Goal: Task Accomplishment & Management: Manage account settings

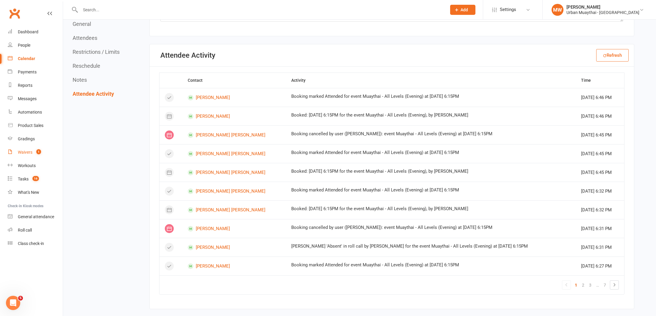
click at [31, 152] on div "Waivers" at bounding box center [25, 152] width 15 height 5
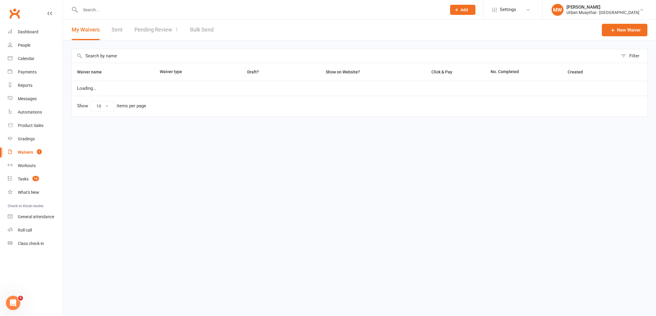
select select "50"
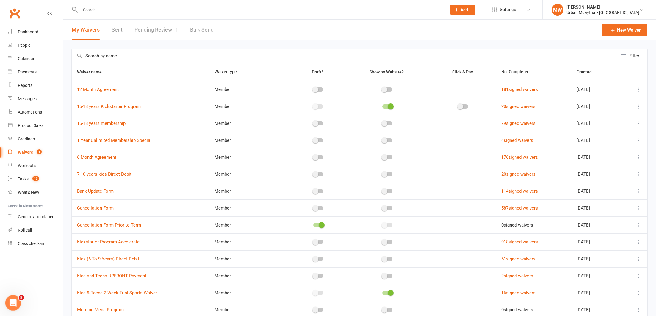
click at [14, 301] on icon "Open Intercom Messenger" at bounding box center [12, 302] width 10 height 10
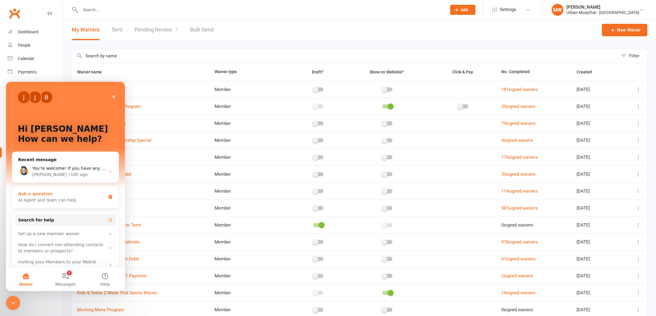
click at [42, 200] on div "AI Agent and team can help" at bounding box center [61, 200] width 87 height 6
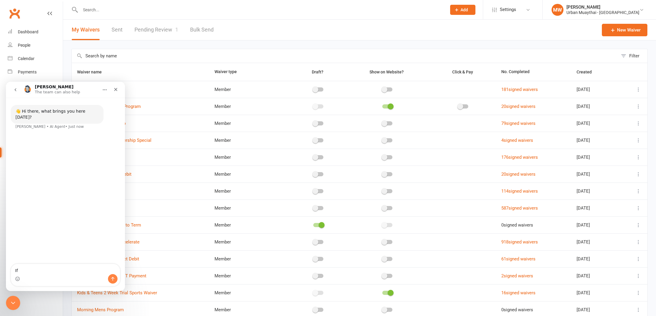
type textarea "I"
type textarea "How do i set up a"
click at [124, 6] on input "text" at bounding box center [261, 10] width 364 height 8
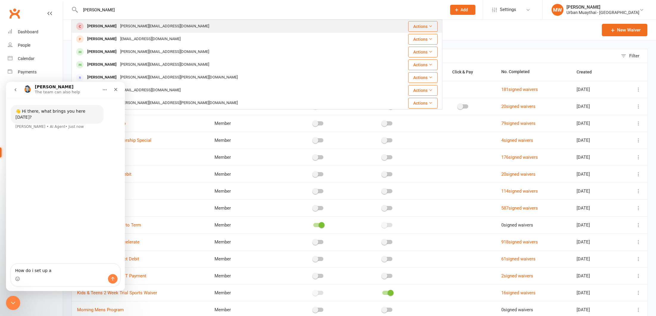
type input "melissa walsh"
click at [123, 22] on div "melissa@urbanmuaythai.com" at bounding box center [164, 26] width 92 height 9
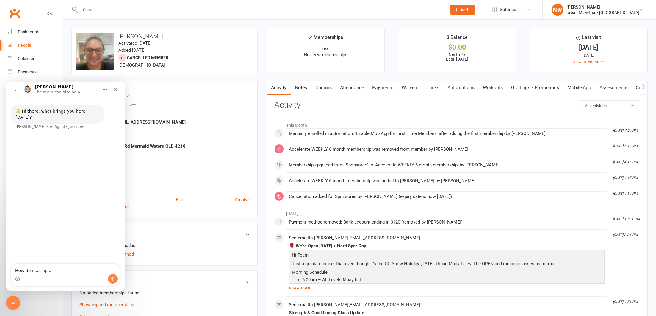
click at [113, 90] on icon "Close" at bounding box center [115, 89] width 5 height 5
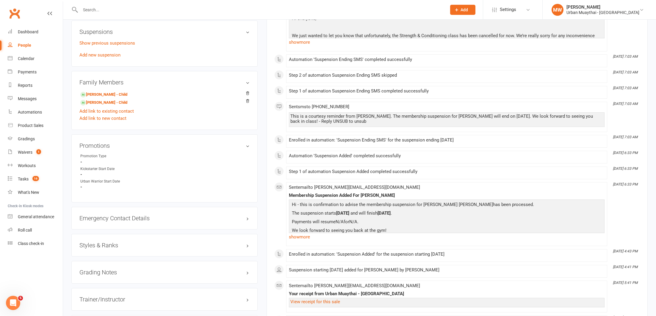
scroll to position [314, 0]
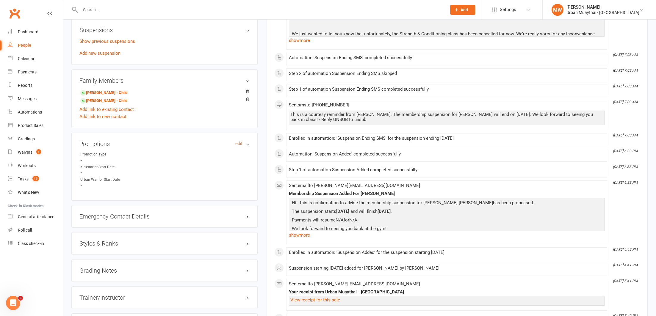
click at [239, 143] on link "edit" at bounding box center [238, 143] width 7 height 5
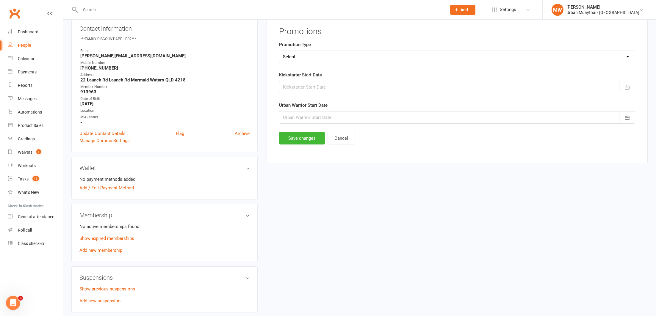
scroll to position [51, 0]
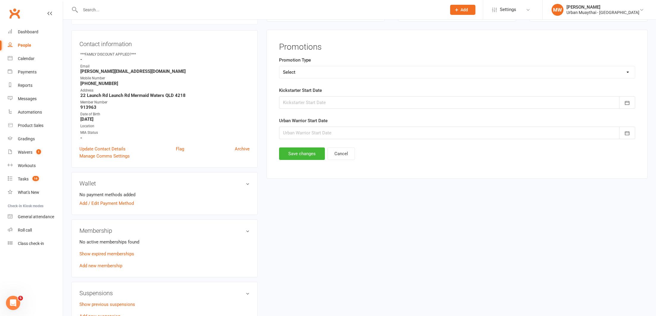
click at [298, 73] on select "Select Kickstarter Warrior" at bounding box center [456, 72] width 355 height 12
select select "Warrior"
click at [279, 66] on select "Select Kickstarter Warrior" at bounding box center [456, 72] width 355 height 12
click at [12, 302] on icon "Open Intercom Messenger" at bounding box center [12, 302] width 10 height 10
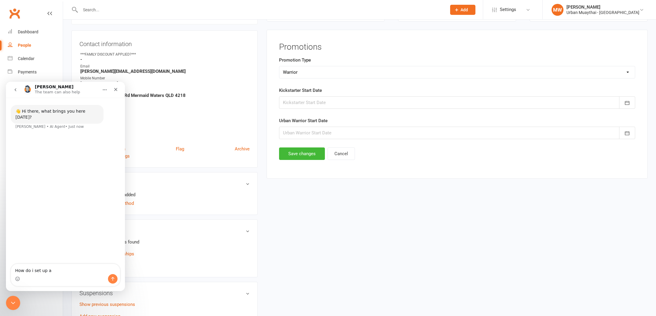
drag, startPoint x: 50, startPoint y: 269, endPoint x: 34, endPoint y: 269, distance: 16.1
click at [34, 269] on textarea "How do i set up a" at bounding box center [65, 269] width 109 height 10
type textarea "How do i use the promotions area for member managment"
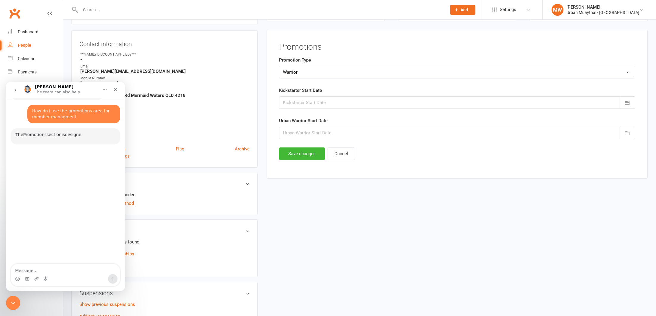
scroll to position [26, 0]
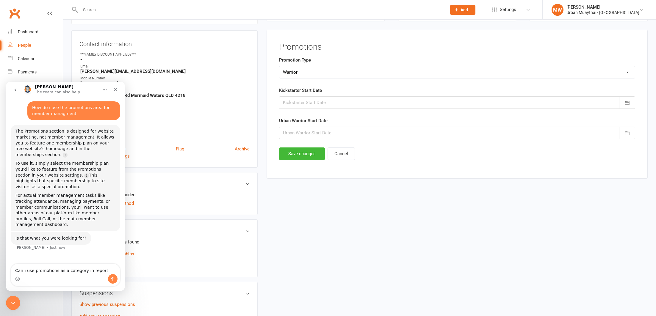
type textarea "Can i use promotions as a category in reports"
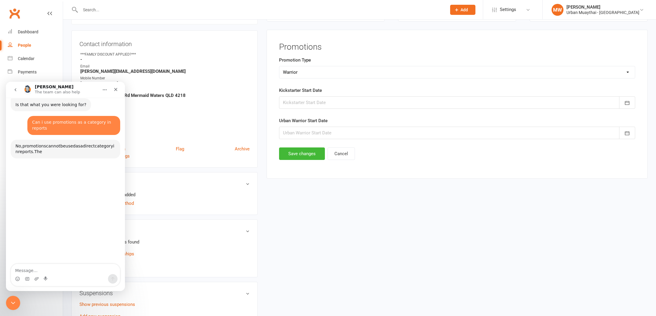
scroll to position [163, 0]
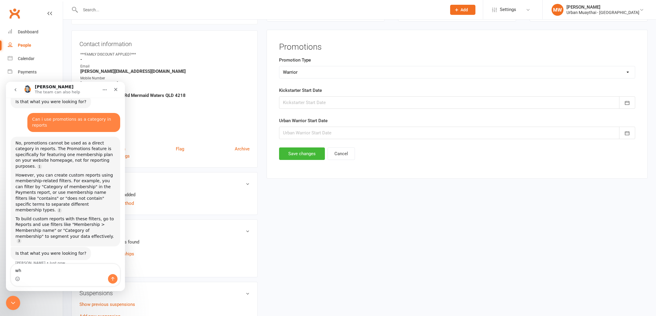
type textarea "w"
type textarea "ok thanks"
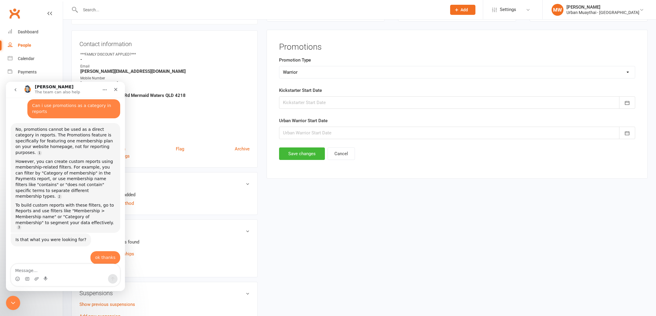
scroll to position [186, 0]
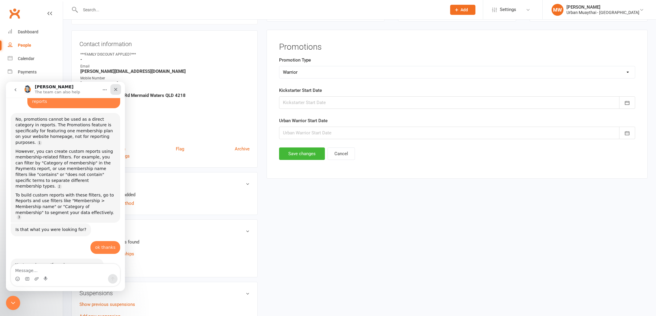
click at [115, 88] on icon "Close" at bounding box center [115, 89] width 3 height 3
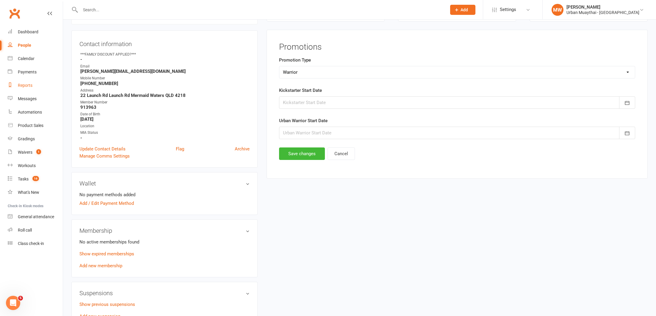
scroll to position [52, 0]
click at [26, 85] on div "Reports" at bounding box center [25, 85] width 15 height 5
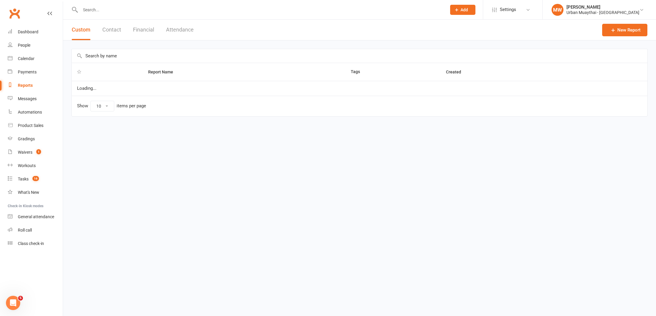
select select "100"
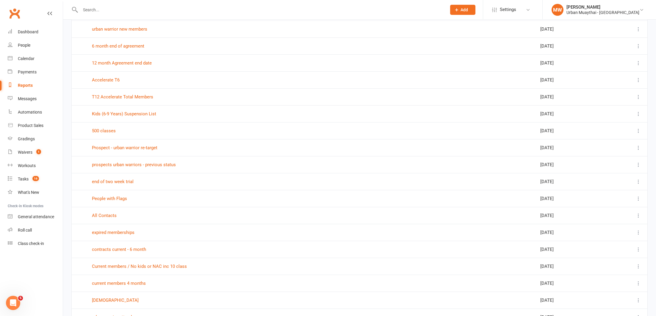
scroll to position [1506, 0]
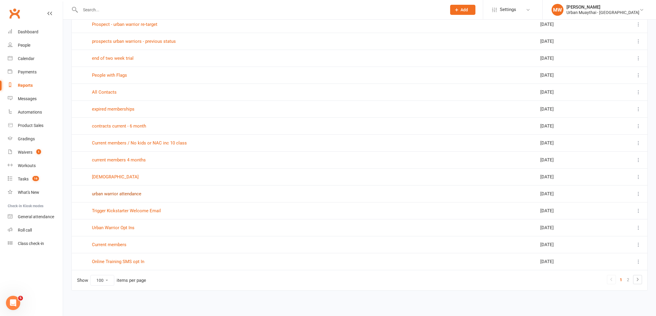
click at [99, 193] on link "urban warrior attendance" at bounding box center [116, 193] width 49 height 5
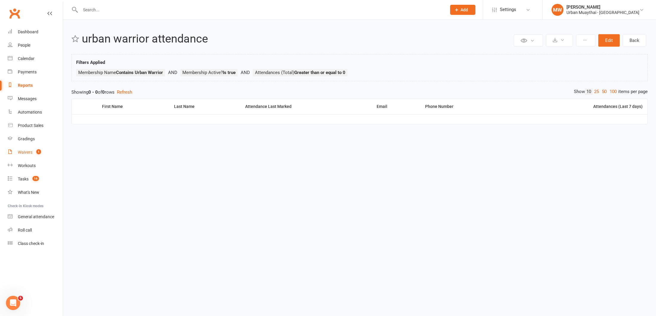
click at [27, 151] on div "Waivers" at bounding box center [25, 152] width 15 height 5
select select "50"
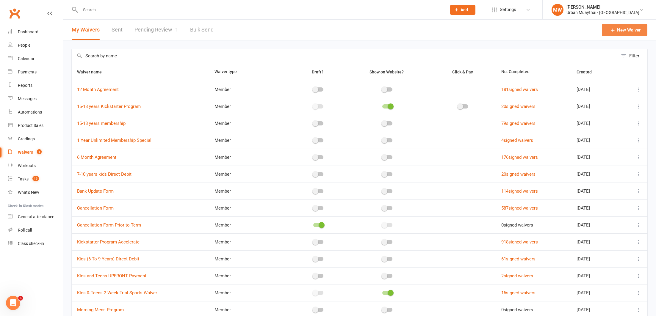
click at [611, 32] on icon at bounding box center [613, 30] width 6 height 6
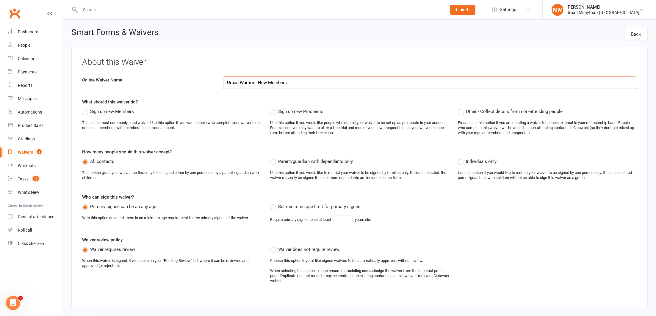
type input "Urban Warrior - New Members"
click at [88, 112] on label "Sign up new Members" at bounding box center [108, 111] width 52 height 7
click at [86, 108] on input "Sign up new Members" at bounding box center [84, 108] width 4 height 0
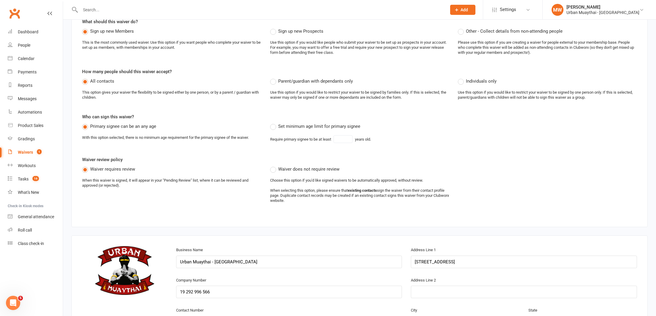
scroll to position [81, 0]
click at [463, 81] on label "Individuals only" at bounding box center [477, 80] width 39 height 7
click at [462, 77] on input "Individuals only" at bounding box center [460, 77] width 4 height 0
click at [273, 128] on label "Set minimum age limit for primary signee" at bounding box center [315, 126] width 90 height 7
click at [273, 123] on input "Set minimum age limit for primary signee" at bounding box center [272, 123] width 4 height 0
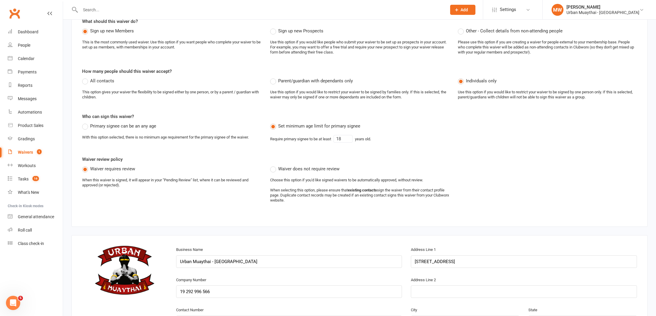
scroll to position [80, 0]
click at [344, 138] on input "18" at bounding box center [342, 139] width 19 height 8
type input "17"
click at [346, 148] on div "Set minimum age limit for primary signee Require primary signee to be at least …" at bounding box center [320, 135] width 101 height 25
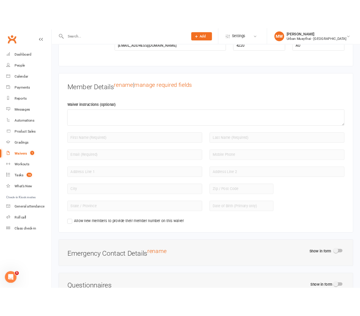
scroll to position [465, 0]
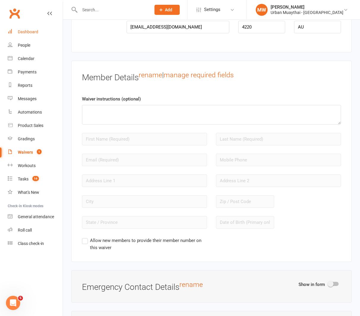
click at [34, 30] on div "Dashboard" at bounding box center [28, 31] width 21 height 5
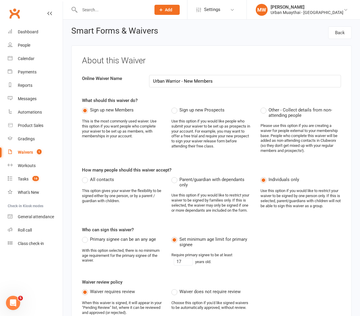
scroll to position [0, 0]
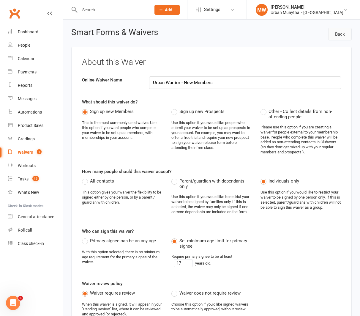
click at [343, 34] on link "Back" at bounding box center [340, 34] width 23 height 12
select select "50"
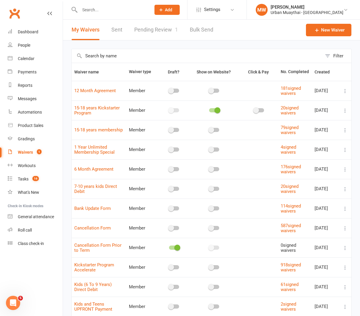
click at [22, 151] on div "Waivers" at bounding box center [25, 152] width 15 height 5
click at [332, 30] on link "New Waiver" at bounding box center [329, 30] width 46 height 12
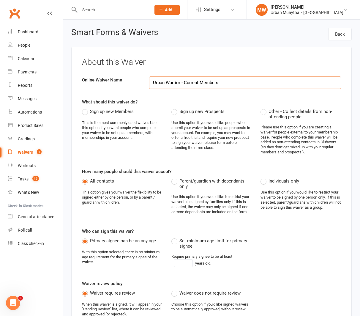
type input "Urban Warrior - Current Members"
click at [85, 113] on label "Sign up new Members" at bounding box center [108, 111] width 52 height 7
click at [85, 108] on input "Sign up new Members" at bounding box center [84, 108] width 4 height 0
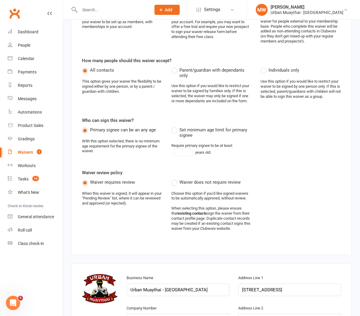
scroll to position [116, 0]
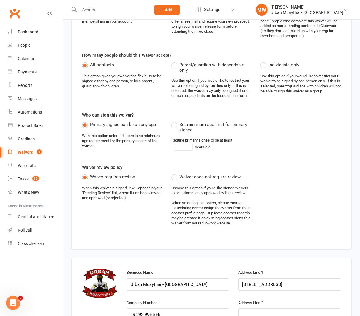
click at [266, 64] on label "Individuals only" at bounding box center [280, 64] width 39 height 7
click at [265, 61] on input "Individuals only" at bounding box center [263, 61] width 4 height 0
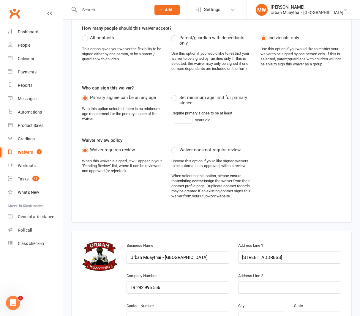
scroll to position [147, 0]
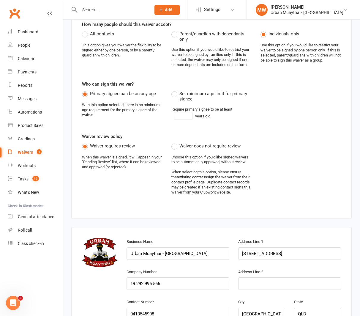
click at [175, 93] on label "Set minimum age limit for primary signee" at bounding box center [212, 96] width 81 height 12
click at [175, 90] on input "Set minimum age limit for primary signee" at bounding box center [174, 90] width 4 height 0
click at [187, 115] on input "18" at bounding box center [183, 116] width 19 height 8
type input "17"
click at [219, 130] on div "About this Waiver Online Waiver Name Urban Warrior - Current Members What shoul…" at bounding box center [211, 59] width 281 height 319
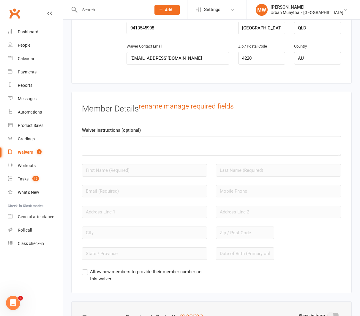
scroll to position [434, 0]
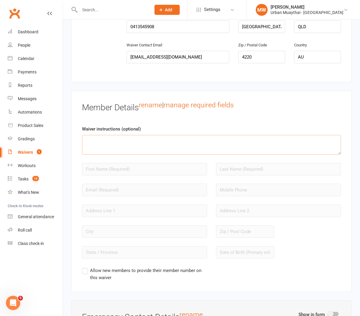
click at [127, 138] on textarea at bounding box center [211, 145] width 259 height 20
paste textarea "Please add your details below"
type textarea "Please add your details below"
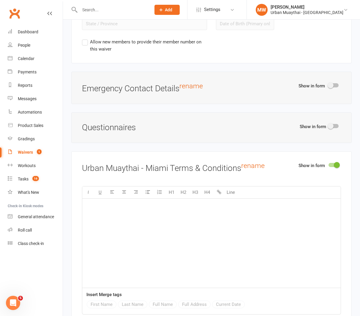
scroll to position [664, 0]
click at [336, 123] on div at bounding box center [334, 125] width 10 height 4
click at [329, 125] on input "checkbox" at bounding box center [329, 125] width 0 height 0
select select "do_not_copy_answers"
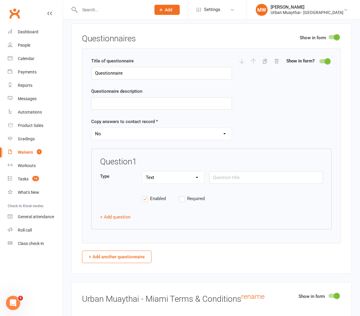
scroll to position [753, 0]
click at [131, 101] on input "text" at bounding box center [161, 103] width 141 height 12
type input "Urban Warrior September 2025"
click at [130, 133] on select "Yes No" at bounding box center [162, 133] width 140 height 12
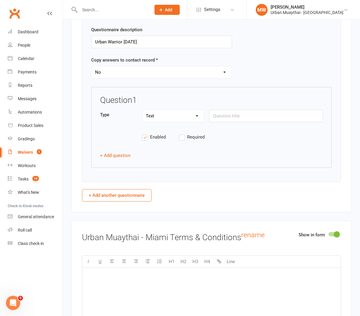
scroll to position [814, 0]
click at [192, 114] on select "Text Select Checkbox" at bounding box center [173, 115] width 62 height 12
select select "checkbox"
click at [142, 109] on select "Text Select Checkbox" at bounding box center [173, 115] width 62 height 12
click at [219, 116] on input "text" at bounding box center [266, 115] width 114 height 12
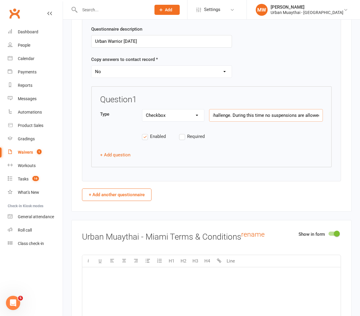
scroll to position [0, 148]
type input "I understand i am committing to Urban Warrior a 10 week transformation challeng…"
click at [117, 152] on button "+ Add question" at bounding box center [115, 154] width 30 height 7
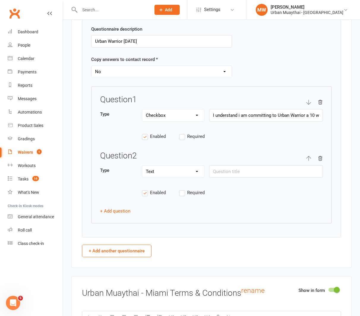
click at [174, 172] on select "Text Select Checkbox" at bounding box center [173, 172] width 62 height 12
select select "checkbox"
click at [142, 166] on select "Text Select Checkbox" at bounding box center [173, 172] width 62 height 12
click at [216, 171] on input "text" at bounding box center [266, 171] width 114 height 12
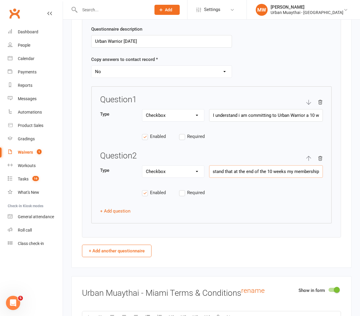
drag, startPoint x: 211, startPoint y: 169, endPoint x: 325, endPoint y: 174, distance: 113.7
click at [325, 174] on div "Question 1 Type Text Select Checkbox I understand i am committing to Urban Warr…" at bounding box center [211, 154] width 241 height 137
paste input "at the end of the 12 week Challenge my membership will revert back to my origin…"
click at [277, 169] on input "I understand at the end of the 12 week Challenge my membership will revert back…" at bounding box center [266, 171] width 114 height 12
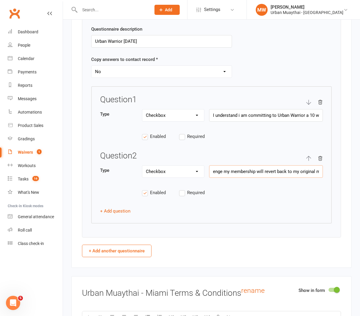
scroll to position [0, 34]
type input "I understand at the end of the 10 week Challenge my membership will revert back…"
click at [305, 186] on div "Question 2 Type Text Select Checkbox I understand at the end of the 10 week Cha…" at bounding box center [211, 176] width 223 height 51
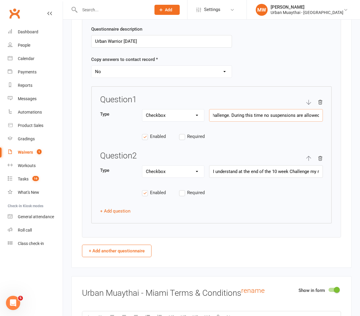
drag, startPoint x: 213, startPoint y: 114, endPoint x: 343, endPoint y: 119, distance: 130.4
click at [343, 119] on div "Show in form Questionnaires Title of questionnaire Questionnaire Questionnaire …" at bounding box center [211, 114] width 281 height 306
paste input "I have committed to 12 Weekly payments of $55"
click at [270, 113] on input "I understand I have committed to 12 Weekly payments of $55" at bounding box center [266, 115] width 114 height 12
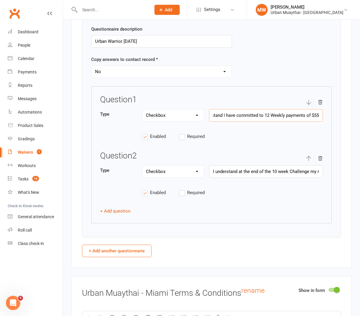
scroll to position [0, 0]
click at [268, 123] on div "Type Text Select Checkbox I understand I have committed to 10 Weekly payments o…" at bounding box center [211, 118] width 223 height 19
click at [320, 114] on input "I understand I have committed to 10 Weekly payments of $55" at bounding box center [266, 115] width 114 height 12
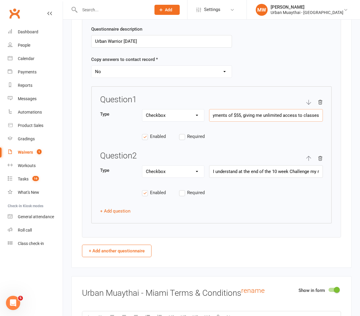
type input "I understand I have committed to 10 Weekly payments of $55, giving me unlimited…"
click at [328, 194] on div "Question 1 Type Text Select Checkbox I understand I have committed to 10 Weekly…" at bounding box center [211, 154] width 241 height 137
click at [106, 210] on button "+ Add question" at bounding box center [115, 211] width 30 height 7
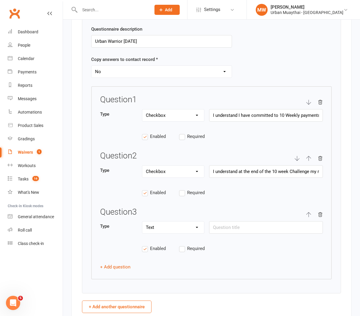
click at [170, 230] on select "Text Select Checkbox" at bounding box center [173, 228] width 62 height 12
select select "checkbox"
click at [142, 222] on select "Text Select Checkbox" at bounding box center [173, 228] width 62 height 12
click at [229, 226] on input "text" at bounding box center [266, 227] width 114 height 12
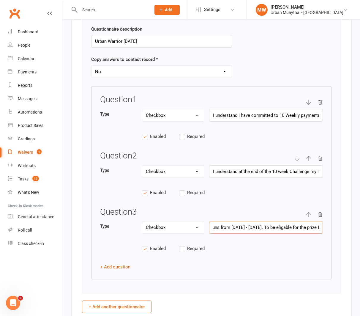
drag, startPoint x: 264, startPoint y: 226, endPoint x: 328, endPoint y: 224, distance: 64.0
click at [328, 224] on div "Question 1 Type Text Select Checkbox I understand I have committed to 10 Weekly…" at bounding box center [211, 182] width 241 height 193
type input "I understand the 10 week challenge runs from Oct 6th - December 13th."
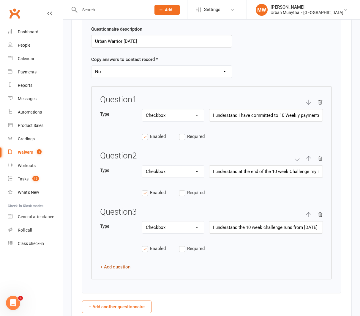
click at [106, 263] on button "+ Add question" at bounding box center [115, 266] width 30 height 7
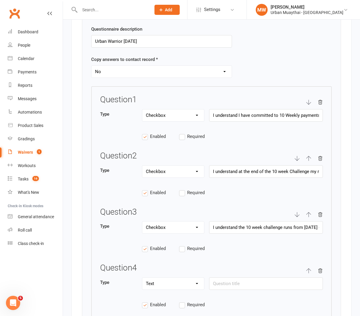
click at [196, 283] on select "Text Select Checkbox" at bounding box center [173, 284] width 62 height 12
select select "checkbox"
click at [142, 278] on select "Text Select Checkbox" at bounding box center [173, 284] width 62 height 12
click at [218, 283] on input "text" at bounding box center [266, 283] width 114 height 12
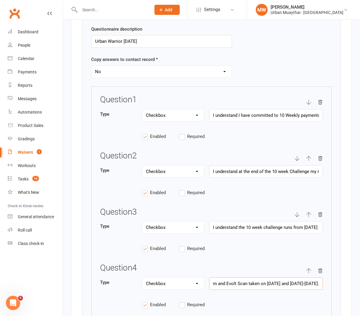
type input "I understand that to be eligable for the $1000 cash prize that i must attend th…"
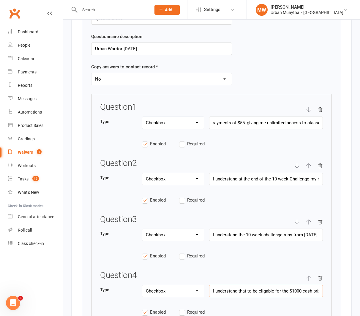
scroll to position [0, 93]
click at [320, 121] on input "I understand I have committed to 10 Weekly payments of $55, giving me unlimited…" at bounding box center [266, 123] width 114 height 12
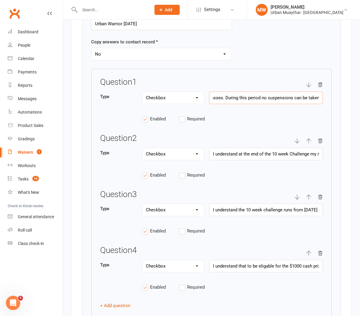
scroll to position [832, 0]
type input "I understand I have committed to 10 Weekly payments of $55, giving me unlimited…"
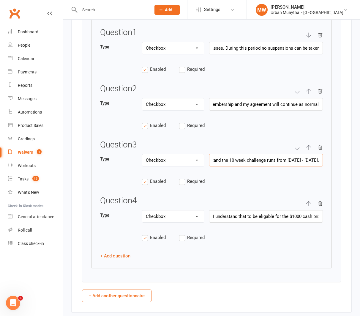
scroll to position [0, 0]
click at [312, 158] on input "I understand the 10 week challenge runs from Oct 6th - December 13th." at bounding box center [266, 160] width 114 height 12
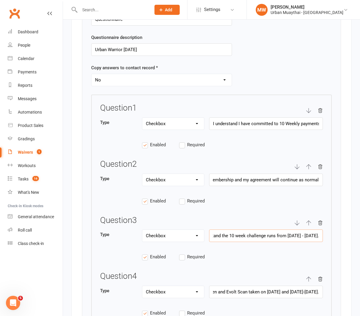
scroll to position [815, 0]
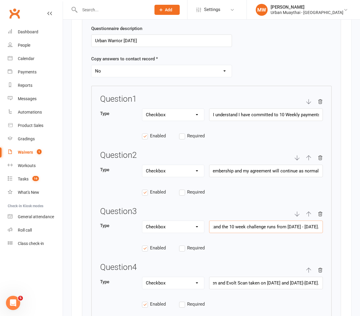
type input "I understand the 10 week challenge runs from Oct 6th - December 12th."
click at [184, 114] on select "Text Select Checkbox" at bounding box center [173, 115] width 62 height 12
click at [142, 109] on select "Text Select Checkbox" at bounding box center [173, 115] width 62 height 12
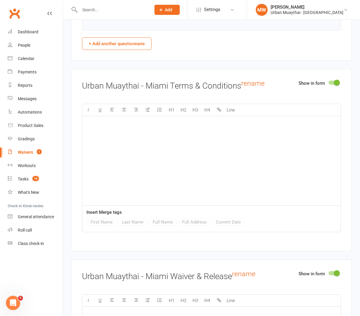
scroll to position [1134, 0]
click at [333, 80] on div at bounding box center [334, 82] width 10 height 4
click at [329, 81] on input "checkbox" at bounding box center [329, 81] width 0 height 0
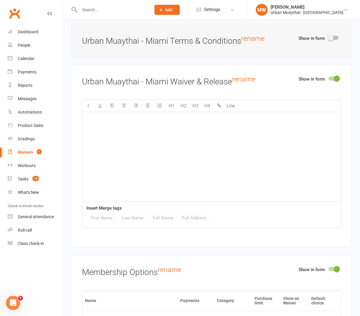
scroll to position [1180, 0]
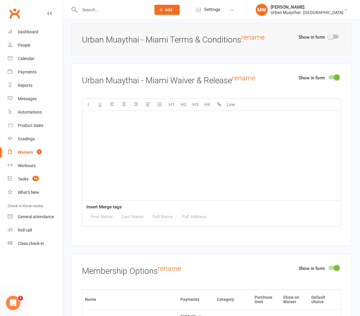
click at [331, 76] on div at bounding box center [334, 77] width 10 height 4
click at [329, 76] on input "checkbox" at bounding box center [329, 76] width 0 height 0
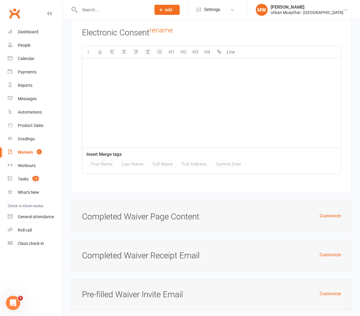
scroll to position [1764, 0]
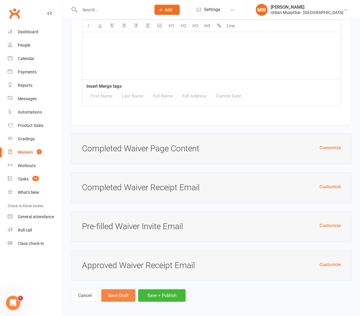
click at [120, 295] on button "Save Draft" at bounding box center [118, 295] width 34 height 12
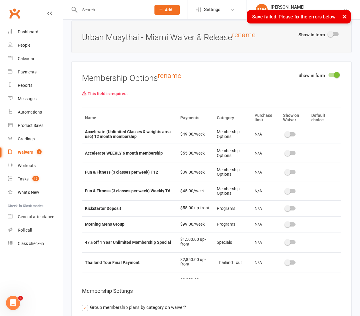
scroll to position [1219, 0]
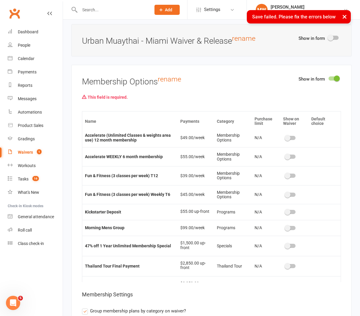
click at [332, 76] on div at bounding box center [334, 78] width 10 height 4
click at [329, 78] on input "checkbox" at bounding box center [329, 78] width 0 height 0
click at [332, 76] on div at bounding box center [334, 78] width 10 height 4
click at [329, 78] on input "checkbox" at bounding box center [329, 78] width 0 height 0
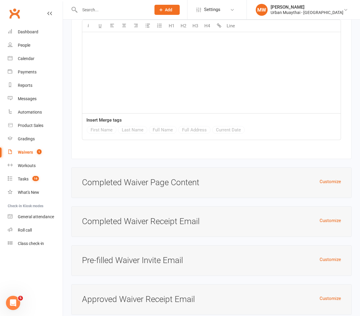
scroll to position [1567, 0]
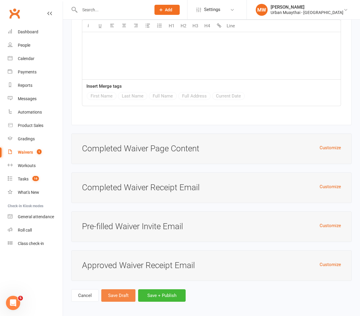
click at [125, 295] on button "Save Draft" at bounding box center [118, 295] width 34 height 12
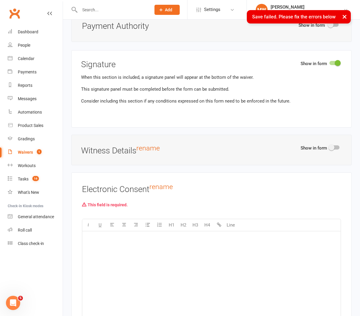
scroll to position [1313, 0]
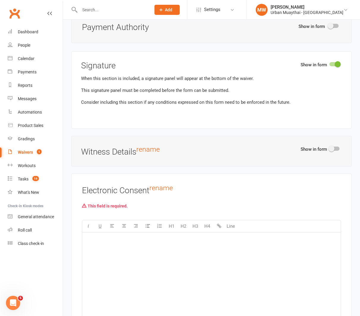
click at [92, 236] on p "﻿" at bounding box center [212, 239] width 252 height 7
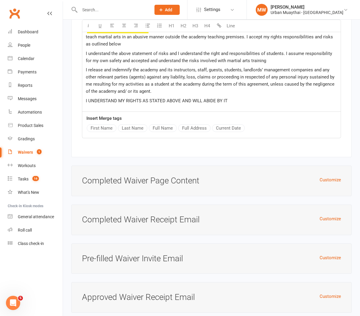
scroll to position [1555, 0]
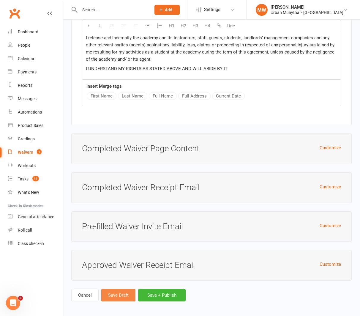
click at [108, 291] on button "Save Draft" at bounding box center [118, 295] width 34 height 12
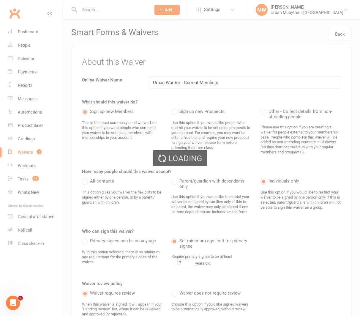
select select "50"
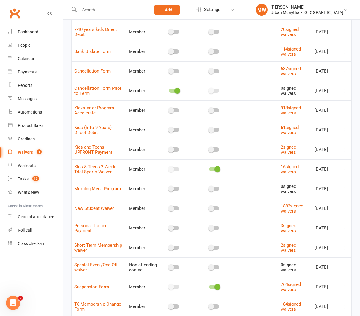
scroll to position [268, 0]
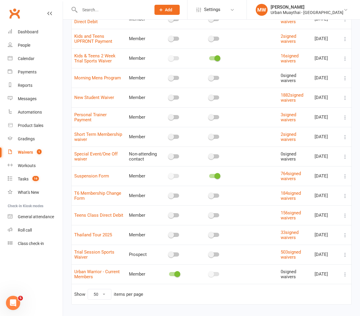
click at [88, 276] on span "Urban Warrior - Current Members" at bounding box center [97, 274] width 46 height 16
click at [90, 273] on link "Urban Warrior - Current Members" at bounding box center [97, 274] width 46 height 10
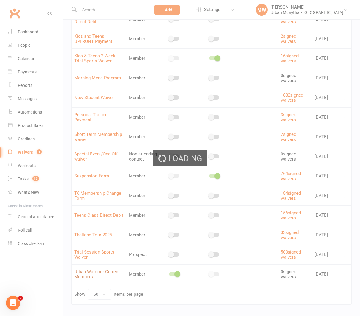
select select "do_not_copy_answers"
select select "checkbox"
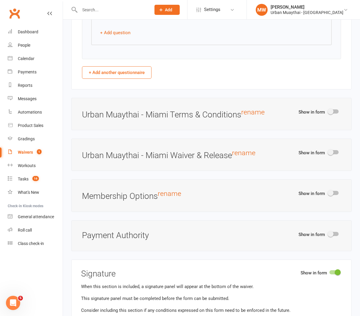
scroll to position [1107, 0]
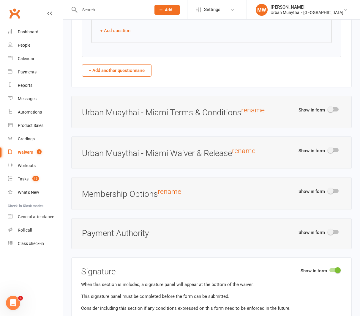
click at [338, 189] on div at bounding box center [334, 191] width 10 height 4
click at [329, 190] on input "checkbox" at bounding box center [329, 190] width 0 height 0
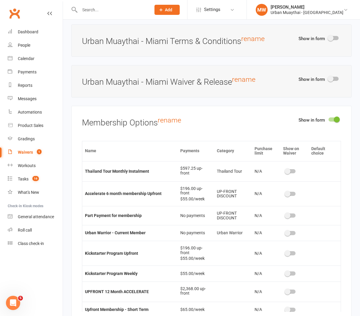
scroll to position [1174, 0]
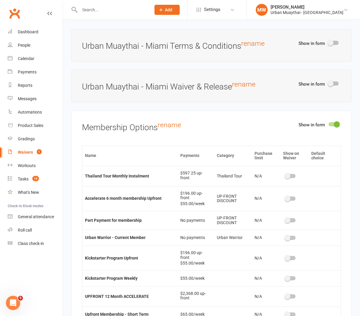
click at [294, 236] on div at bounding box center [291, 238] width 10 height 4
click at [286, 237] on input "checkbox" at bounding box center [286, 237] width 0 height 0
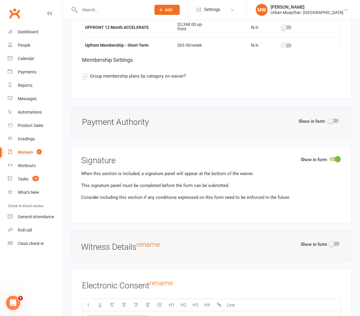
scroll to position [1444, 0]
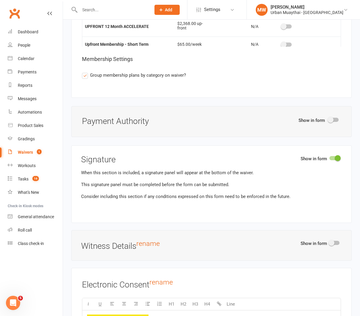
click at [335, 118] on div at bounding box center [334, 120] width 10 height 4
click at [329, 119] on input "checkbox" at bounding box center [329, 119] width 0 height 0
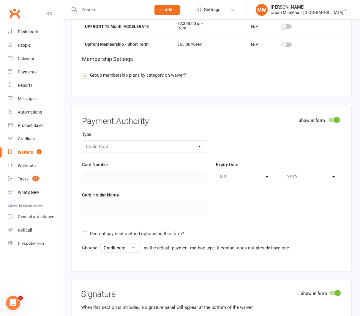
click at [332, 118] on div at bounding box center [334, 120] width 10 height 4
click at [329, 119] on input "checkbox" at bounding box center [329, 119] width 0 height 0
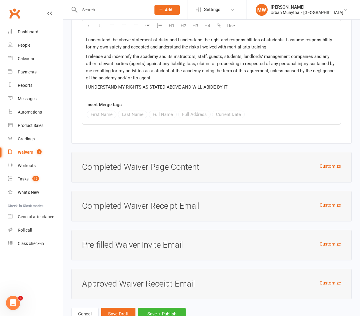
scroll to position [1764, 0]
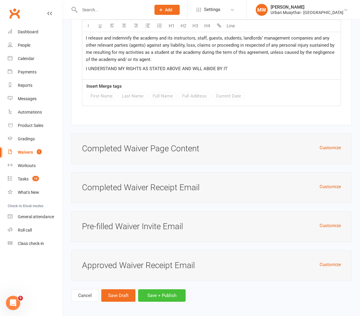
click at [162, 294] on button "Save + Publish" at bounding box center [162, 295] width 48 height 12
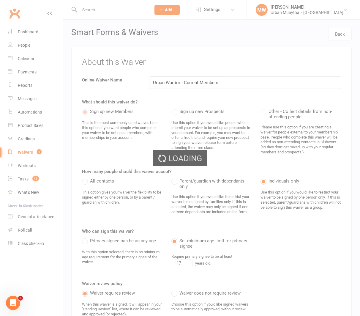
select select "50"
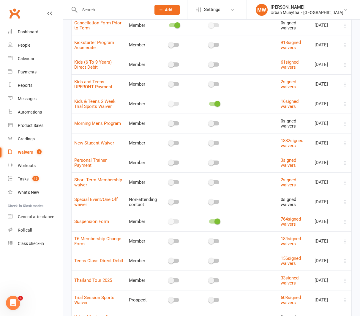
scroll to position [282, 0]
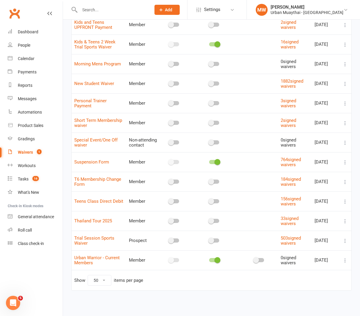
click at [346, 259] on icon at bounding box center [346, 261] width 6 height 6
drag, startPoint x: 337, startPoint y: 293, endPoint x: 341, endPoint y: 204, distance: 89.0
click at [337, 291] on link "Copy external link to clipboard" at bounding box center [314, 296] width 70 height 12
click at [346, 260] on icon at bounding box center [346, 261] width 6 height 6
click at [337, 281] on link "Duplicate waiver" at bounding box center [314, 284] width 70 height 12
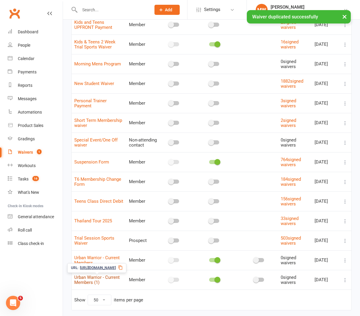
click at [92, 277] on link "Urban Warrior - Current Members (1)" at bounding box center [97, 280] width 46 height 10
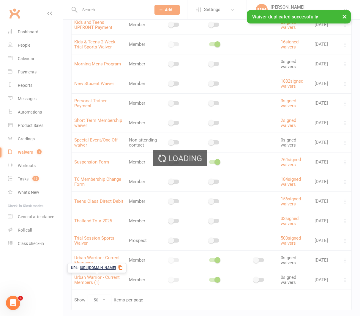
select select "do_not_copy_answers"
select select "checkbox"
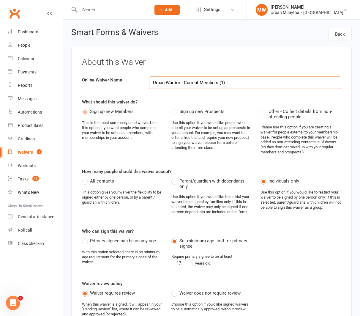
drag, startPoint x: 229, startPoint y: 82, endPoint x: 185, endPoint y: 80, distance: 44.7
click at [185, 80] on input "Urban Warrior - Current Members (1)" at bounding box center [245, 82] width 192 height 12
type input "Urban Warrior - New Members"
click at [229, 161] on div "About this Waiver Online Waiver Name Urban Warrior - New Members What should th…" at bounding box center [211, 206] width 281 height 319
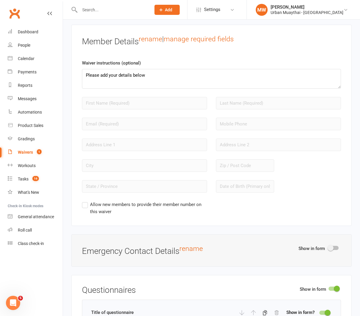
scroll to position [499, 0]
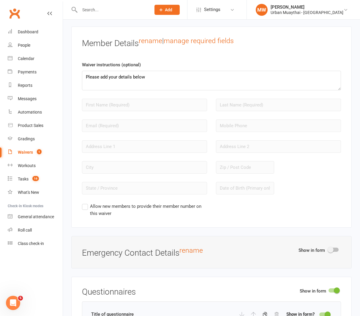
click at [218, 39] on link "manage required fields" at bounding box center [199, 41] width 70 height 8
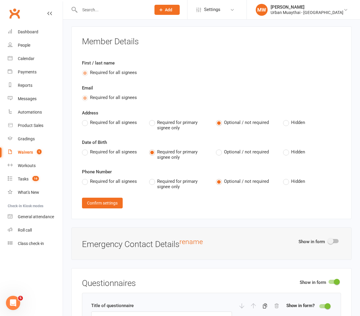
click at [151, 180] on label "Required for primary signee only" at bounding box center [178, 184] width 58 height 12
click at [151, 178] on input "Required for primary signee only" at bounding box center [151, 178] width 4 height 0
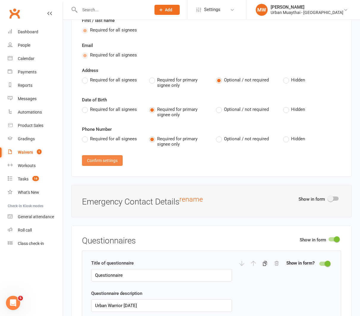
click at [109, 158] on button "Confirm settings" at bounding box center [102, 160] width 41 height 11
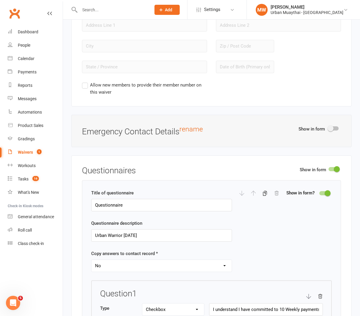
scroll to position [642, 0]
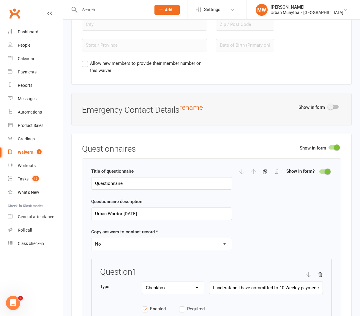
click at [338, 105] on div at bounding box center [334, 107] width 10 height 4
click at [329, 106] on input "checkbox" at bounding box center [329, 106] width 0 height 0
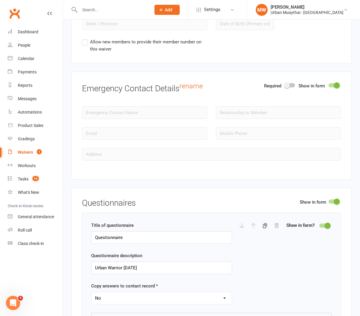
scroll to position [666, 0]
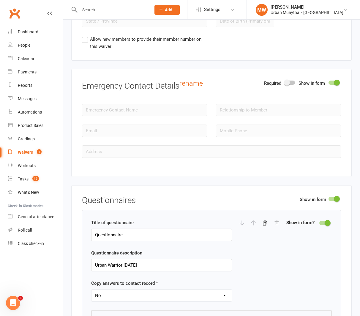
click at [291, 81] on div at bounding box center [290, 83] width 10 height 4
click at [285, 82] on input "checkbox" at bounding box center [285, 82] width 0 height 0
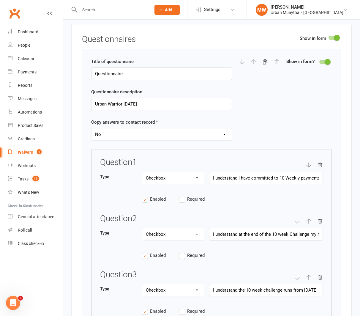
scroll to position [828, 0]
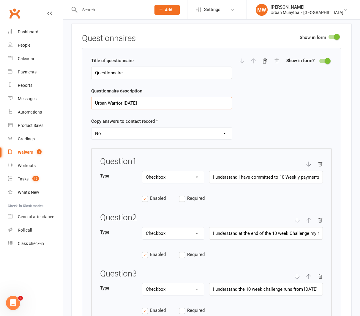
drag, startPoint x: 125, startPoint y: 101, endPoint x: 145, endPoint y: 100, distance: 20.0
click at [145, 101] on input "Urban Warrior September 2025" at bounding box center [161, 103] width 141 height 12
type input "Urban Warrior 10 Week Challenge"
click at [183, 142] on div "Title of questionnaire Questionnaire Questionnaire description Urban Warrior 10…" at bounding box center [161, 102] width 141 height 91
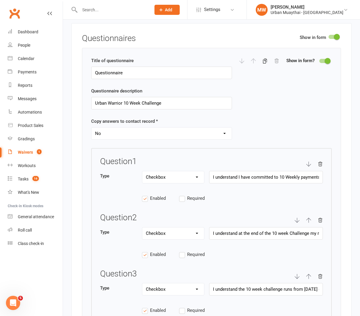
click at [197, 175] on select "Text Select Checkbox" at bounding box center [173, 177] width 62 height 12
select select "select"
click at [142, 171] on select "Text Select Checkbox" at bounding box center [173, 177] width 62 height 12
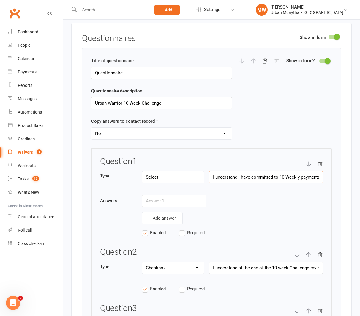
click at [212, 175] on input "I understand I have committed to 10 Weekly payments of $55, giving me unlimited…" at bounding box center [266, 177] width 114 height 12
drag, startPoint x: 216, startPoint y: 175, endPoint x: 238, endPoint y: 175, distance: 21.7
click at [238, 175] on input "I understand I have committed to 10 Weekly payments of $55, giving me unlimited…" at bounding box center [266, 177] width 114 height 12
type input "I agree I have committed to 10 Weekly payments of $55, giving me unlimited acce…"
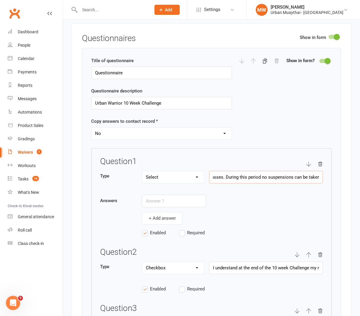
drag, startPoint x: 212, startPoint y: 175, endPoint x: 323, endPoint y: 175, distance: 110.9
click at [323, 175] on input "I agree I have committed to 10 Weekly payments of $55, giving me unlimited acce…" at bounding box center [266, 177] width 114 height 12
paste input "I understand I have committed to a minimum of (choose below)"
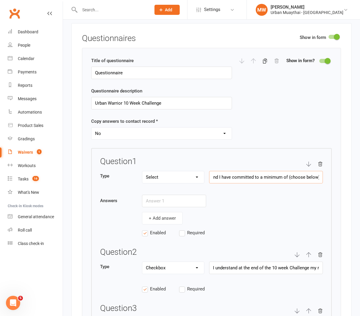
type input "I understand I have committed to a minimum of (choose below)"
click at [156, 201] on input "text" at bounding box center [174, 201] width 64 height 12
type input "10 weekly payments of $65"
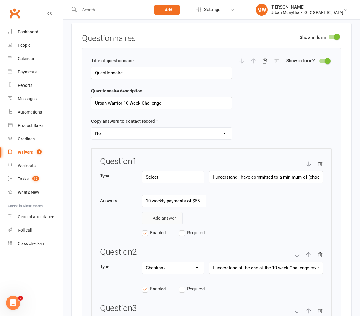
scroll to position [0, 0]
click at [150, 216] on button "+ Add answer" at bounding box center [162, 218] width 41 height 12
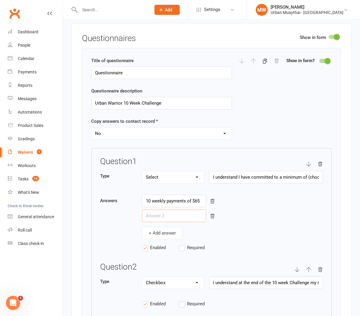
click at [150, 215] on input "text" at bounding box center [174, 216] width 64 height 12
type input "Upfront Payment of $600"
click at [231, 236] on div "+ Add answer" at bounding box center [232, 233] width 181 height 12
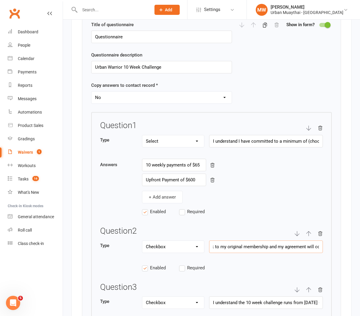
scroll to position [0, 194]
drag, startPoint x: 239, startPoint y: 245, endPoint x: 327, endPoint y: 247, distance: 87.1
click at [327, 247] on div "Question 1 Type Text Select Checkbox I understand I have committed to a minimum…" at bounding box center [211, 261] width 241 height 299
type input "I understand there are no suspensions allowed during this period, any missed cl…"
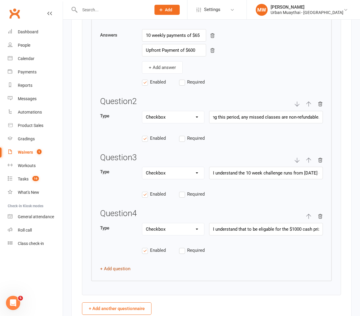
scroll to position [0, 0]
click at [114, 268] on button "+ Add question" at bounding box center [115, 268] width 30 height 7
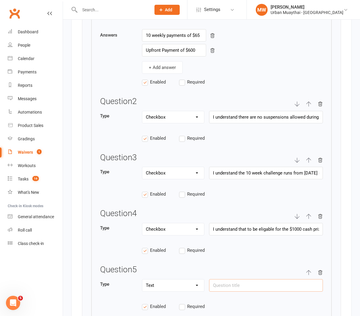
click at [222, 284] on input "text" at bounding box center [266, 285] width 114 height 12
paste input "It is my responsibility to have the appropriate funds in my nominated account b…"
type input "My preferred debit day is (Choose below) It is my responsibility to have the ap…"
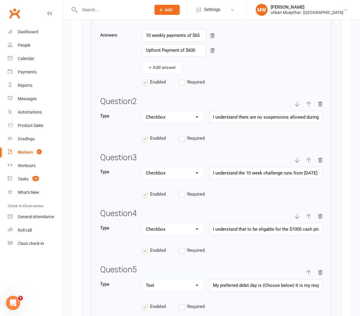
click at [293, 294] on div "Type Text Select Checkbox My preferred debit day is (Choose below) It is my res…" at bounding box center [211, 288] width 223 height 19
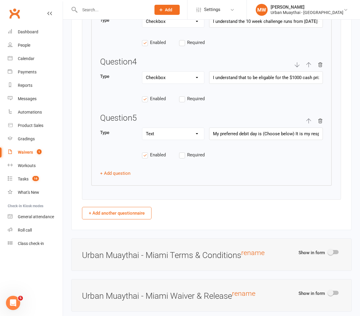
scroll to position [1147, 0]
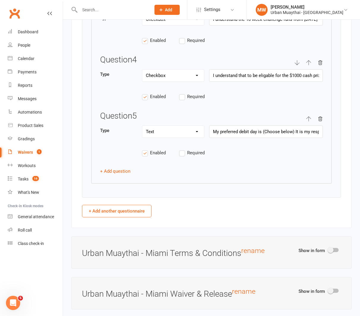
click at [159, 131] on select "Text Select Checkbox" at bounding box center [173, 132] width 62 height 12
select select "select"
click at [142, 126] on select "Text Select Checkbox" at bounding box center [173, 132] width 62 height 12
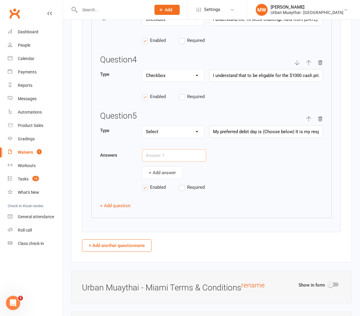
click at [164, 154] on input "text" at bounding box center [174, 155] width 64 height 12
type input "Monday"
click at [170, 167] on button "+ Add answer" at bounding box center [162, 173] width 41 height 12
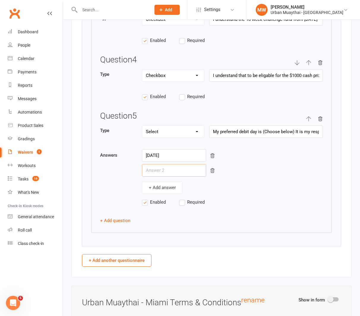
click at [171, 171] on input "text" at bounding box center [174, 170] width 64 height 12
type input "Tuesday"
click at [170, 183] on button "+ Add answer" at bounding box center [162, 187] width 41 height 12
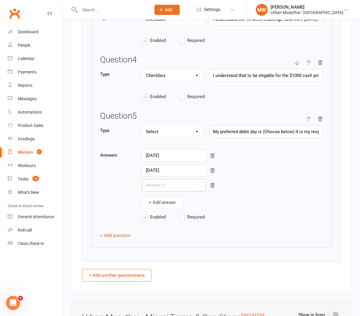
click at [170, 184] on input "text" at bounding box center [174, 185] width 64 height 12
type input "[DATE]"
click at [169, 199] on button "+ Add answer" at bounding box center [162, 202] width 41 height 12
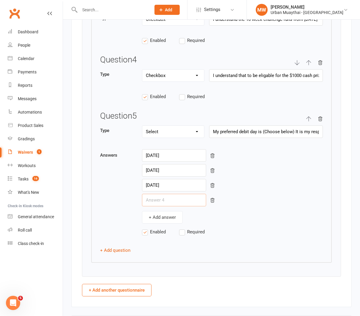
click at [170, 199] on input "text" at bounding box center [174, 200] width 64 height 12
type input "Thursday"
click at [171, 213] on button "+ Add answer" at bounding box center [162, 217] width 41 height 12
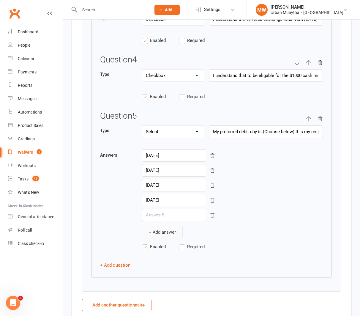
click at [171, 213] on input "text" at bounding box center [174, 215] width 64 height 12
type input "Friday"
click at [122, 262] on button "+ Add question" at bounding box center [115, 265] width 30 height 7
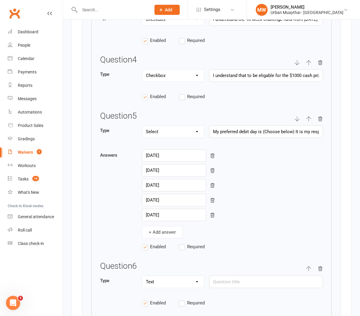
click at [174, 280] on select "Text Select Checkbox" at bounding box center [173, 282] width 62 height 12
select select "checkbox"
click at [142, 276] on select "Text Select Checkbox" at bounding box center [173, 282] width 62 height 12
click at [227, 281] on input "text" at bounding box center [266, 282] width 114 height 12
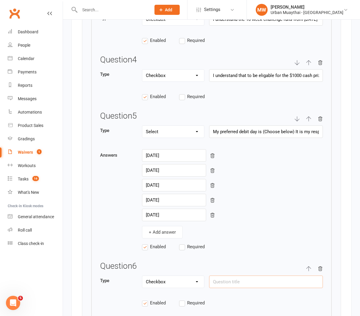
paste input "I understand, [PERSON_NAME] will charge me directly, a dishonour fee of $11.90 …"
type input "I understand, [PERSON_NAME] will charge me directly, a dishonour fee of $11.90 …"
click at [228, 299] on div "Enabled Required" at bounding box center [211, 306] width 223 height 14
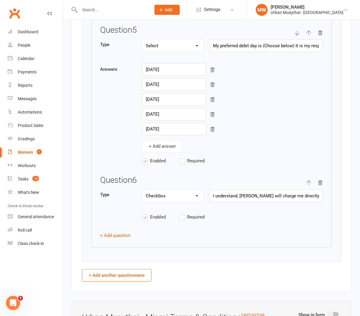
scroll to position [1235, 0]
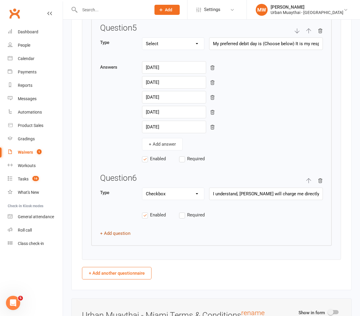
click at [121, 232] on button "+ Add question" at bounding box center [115, 233] width 30 height 7
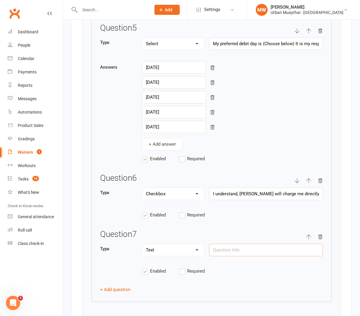
click at [217, 250] on input "text" at bounding box center [266, 250] width 114 height 12
paste input "I understand any unpaid payments, which includes dishonours, insufficient funds…"
type input "I understand any unpaid payments, which includes dishonours, insufficient funds…"
click at [194, 250] on select "Text Select Checkbox" at bounding box center [173, 250] width 62 height 12
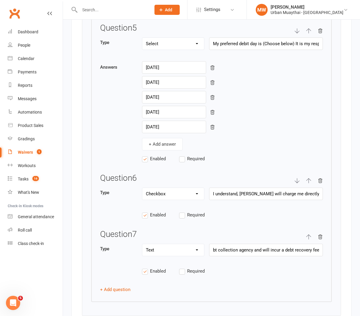
scroll to position [0, 0]
select select "checkbox"
click at [142, 244] on select "Text Select Checkbox" at bounding box center [173, 250] width 62 height 12
click at [125, 288] on button "+ Add question" at bounding box center [115, 289] width 30 height 7
click at [218, 304] on input "text" at bounding box center [266, 306] width 114 height 12
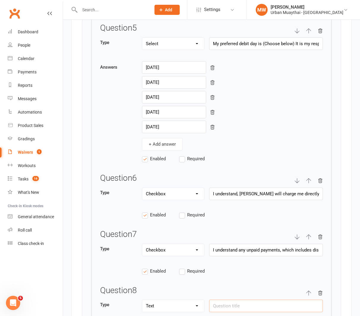
paste input "I understand, Credit Card transactions incur a 1.5% processing fee by [PERSON_N…"
click at [329, 309] on div "Question 1 Type Text Select Checkbox I understand I have committed to a minimum…" at bounding box center [211, 49] width 241 height 617
click at [310, 305] on input "I understand, Credit Card transactions incur a 1.5% processing fee by [PERSON_N…" at bounding box center [266, 306] width 114 height 12
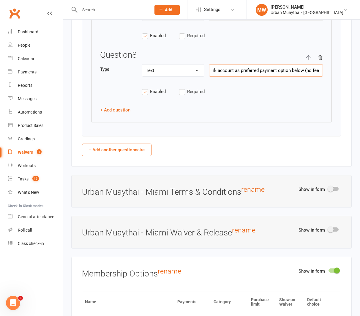
scroll to position [1472, 0]
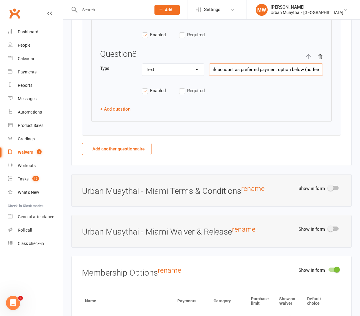
type input "I understand, Credit Card transactions incur a 2% processing fee by Ezidebit, I…"
click at [335, 186] on div at bounding box center [334, 188] width 10 height 4
click at [329, 187] on input "checkbox" at bounding box center [329, 187] width 0 height 0
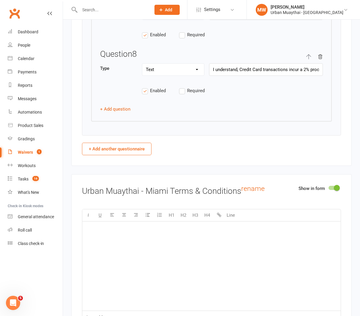
click at [127, 226] on p "﻿" at bounding box center [212, 229] width 252 height 7
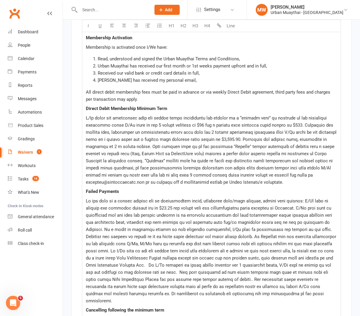
scroll to position [2173, 0]
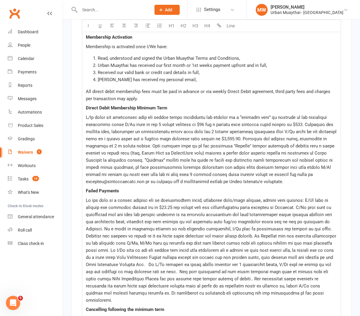
click at [160, 115] on span at bounding box center [212, 150] width 252 height 70
click at [209, 115] on span at bounding box center [212, 150] width 252 height 70
drag, startPoint x: 313, startPoint y: 115, endPoint x: 307, endPoint y: 114, distance: 6.3
click at [307, 115] on span at bounding box center [212, 150] width 252 height 70
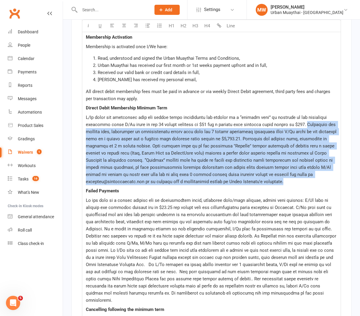
drag, startPoint x: 316, startPoint y: 116, endPoint x: 334, endPoint y: 171, distance: 58.5
click at [334, 171] on p at bounding box center [212, 149] width 252 height 71
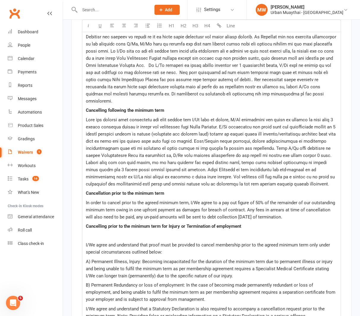
scroll to position [2317, 0]
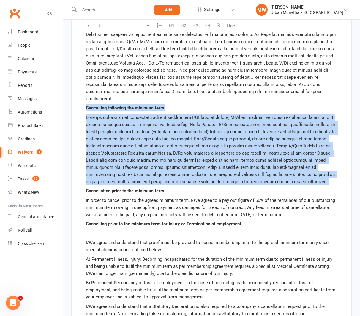
drag, startPoint x: 86, startPoint y: 92, endPoint x: 125, endPoint y: 171, distance: 88.6
click at [125, 171] on div "Welcome to Urban Muaythai. To ensure that Urban Muaythai is able to provide a s…" at bounding box center [211, 89] width 259 height 1427
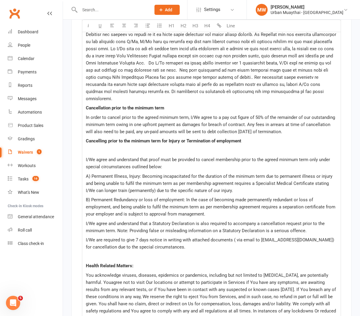
drag, startPoint x: 294, startPoint y: 115, endPoint x: 86, endPoint y: 104, distance: 208.5
click at [86, 114] on p "In order to cancel prior to the agreed minimum term, I/We agree to a pay out fi…" at bounding box center [212, 124] width 252 height 21
click at [86, 138] on span "Cancelling prior to the minimum term for Injury or Termination of employment" at bounding box center [164, 140] width 156 height 5
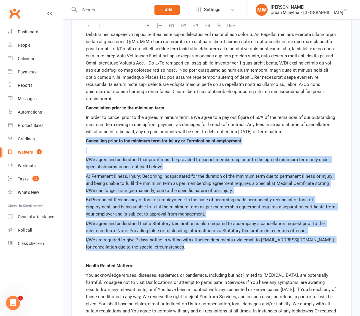
drag, startPoint x: 86, startPoint y: 124, endPoint x: 179, endPoint y: 230, distance: 140.6
click at [179, 230] on div "Welcome to Urban Muaythai. To ensure that Urban Muaythai is able to provide a s…" at bounding box center [211, 48] width 259 height 1344
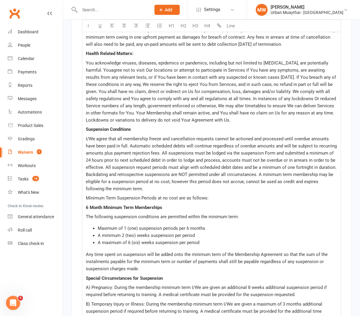
scroll to position [2406, 0]
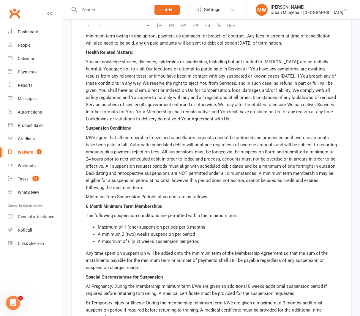
click at [87, 125] on span "Suspension Conditions" at bounding box center [108, 127] width 45 height 5
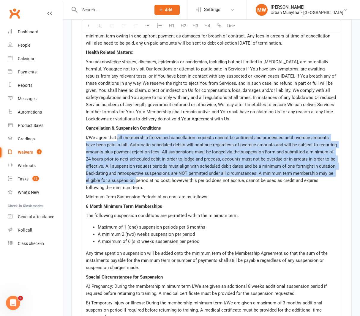
drag, startPoint x: 118, startPoint y: 121, endPoint x: 135, endPoint y: 167, distance: 49.3
click at [135, 167] on p "I/We agree that all membership freeze and cancellation requests cannot be actio…" at bounding box center [212, 162] width 252 height 57
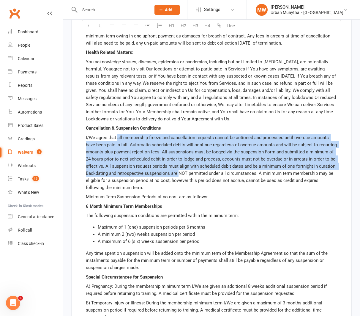
drag, startPoint x: 178, startPoint y: 157, endPoint x: 117, endPoint y: 120, distance: 70.9
click at [117, 135] on span "I/We agree that all membership freeze and cancellation requests cannot be actio…" at bounding box center [212, 162] width 252 height 55
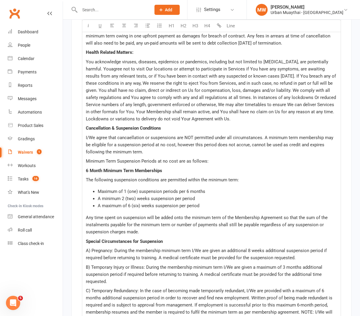
click at [231, 135] on span "I/We agree that cancaellation or suspensions are NOT permitted under all circum…" at bounding box center [210, 145] width 249 height 20
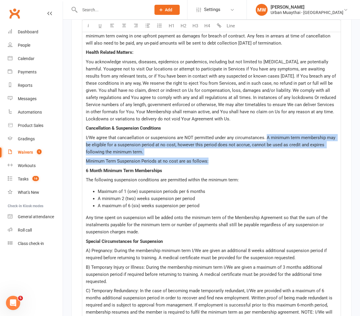
drag, startPoint x: 266, startPoint y: 121, endPoint x: 279, endPoint y: 143, distance: 25.8
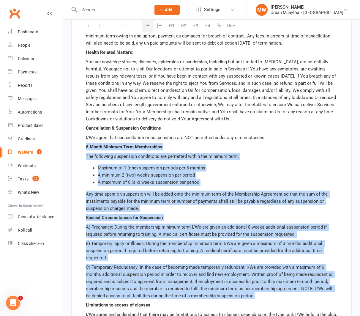
drag, startPoint x: 87, startPoint y: 131, endPoint x: 287, endPoint y: 276, distance: 247.4
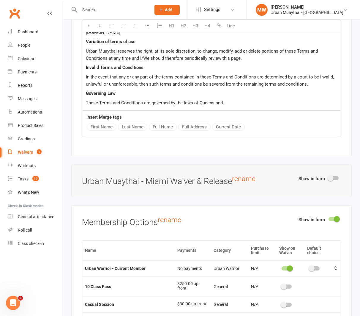
scroll to position [2629, 0]
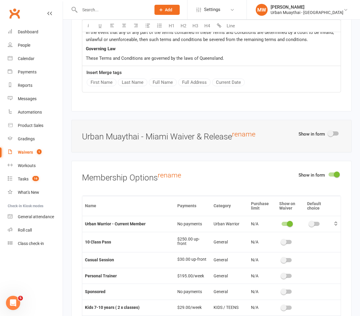
click at [335, 131] on div at bounding box center [334, 133] width 10 height 4
click at [329, 133] on input "checkbox" at bounding box center [329, 133] width 0 height 0
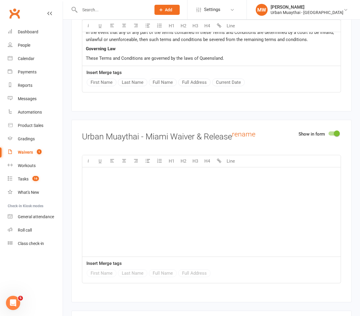
click at [142, 171] on p "﻿" at bounding box center [212, 174] width 252 height 7
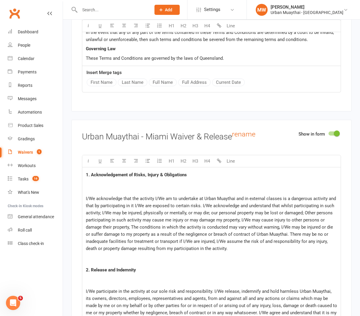
scroll to position [3004, 0]
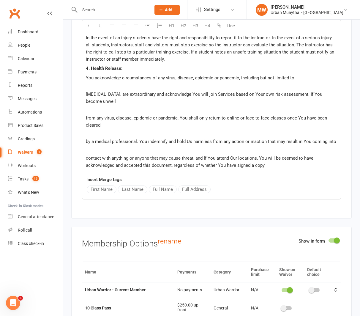
click at [86, 156] on span "contact with anything or anyone that may cause threat, and If You attend Our lo…" at bounding box center [200, 162] width 229 height 12
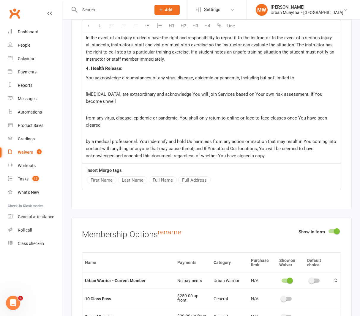
click at [86, 139] on span "by a medical professional. You indemnify and hold Us harmless from any action o…" at bounding box center [211, 141] width 251 height 5
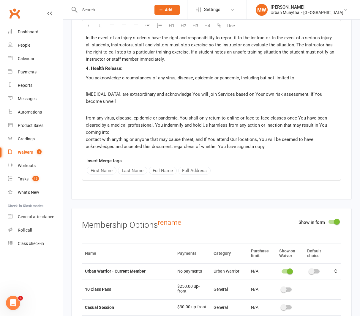
click at [86, 115] on span "from any virus, disease, epidemic or pandemic, You shall only return to online …" at bounding box center [207, 125] width 243 height 20
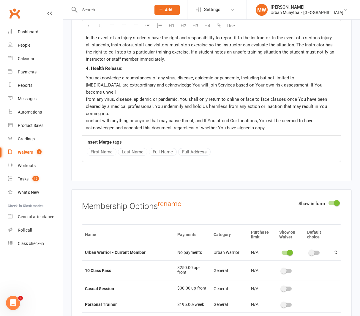
click at [86, 118] on span "contact with anything or anyone that may cause threat, and If You attend Our lo…" at bounding box center [200, 124] width 229 height 12
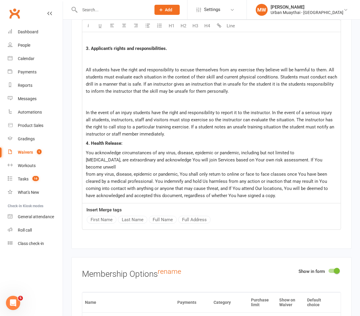
scroll to position [2926, 0]
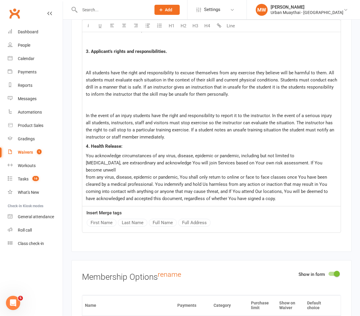
click at [92, 98] on div at bounding box center [212, 105] width 252 height 14
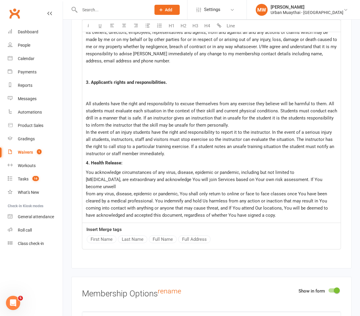
scroll to position [2893, 0]
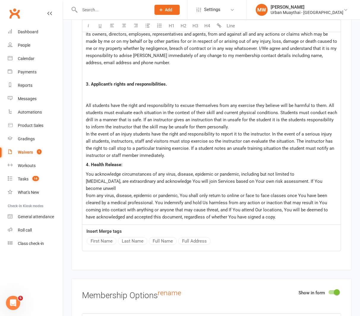
click at [90, 88] on div at bounding box center [212, 95] width 252 height 14
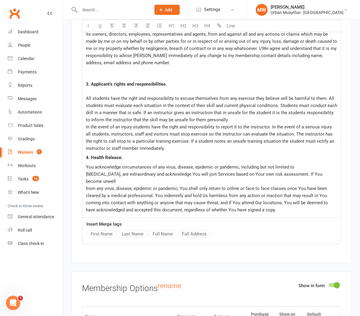
click at [95, 66] on div at bounding box center [212, 73] width 252 height 14
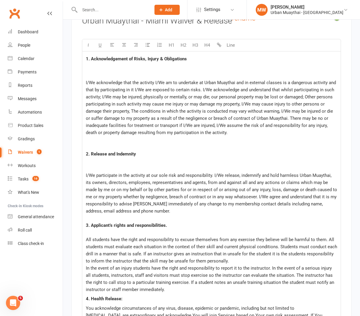
scroll to position [2744, 0]
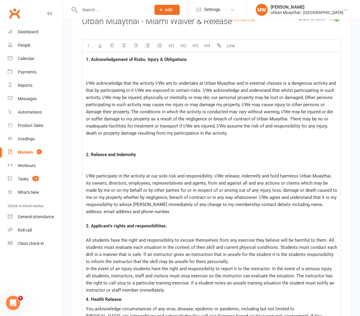
click at [93, 158] on div at bounding box center [212, 165] width 252 height 14
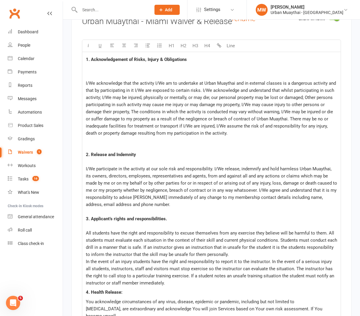
click at [98, 137] on div at bounding box center [212, 144] width 252 height 14
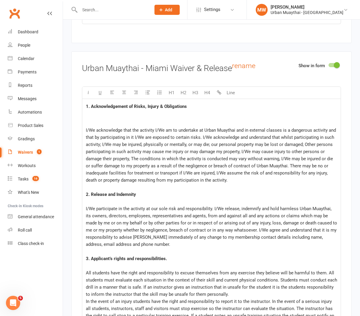
scroll to position [2696, 0]
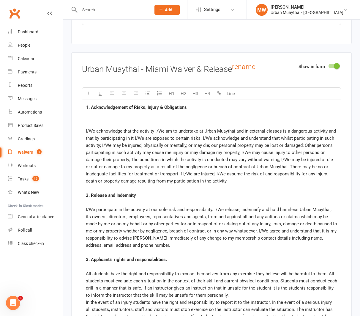
click at [99, 113] on div at bounding box center [212, 120] width 252 height 14
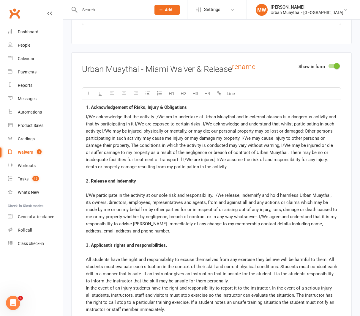
click at [98, 185] on div "﻿" at bounding box center [212, 188] width 252 height 7
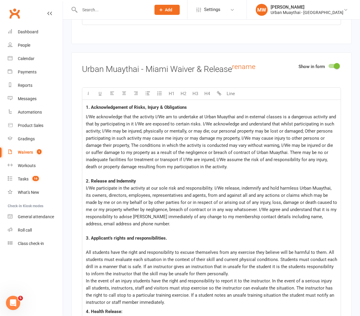
click at [92, 242] on div "﻿" at bounding box center [212, 245] width 252 height 7
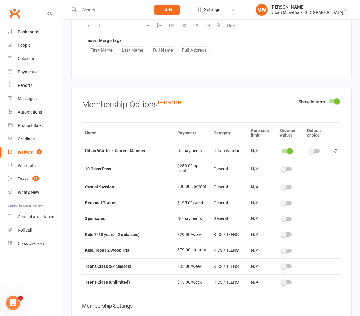
scroll to position [3035, 0]
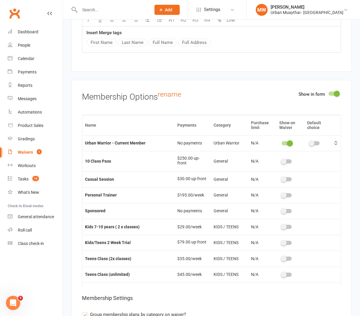
click at [331, 92] on div at bounding box center [334, 94] width 10 height 4
click at [329, 93] on input "checkbox" at bounding box center [329, 93] width 0 height 0
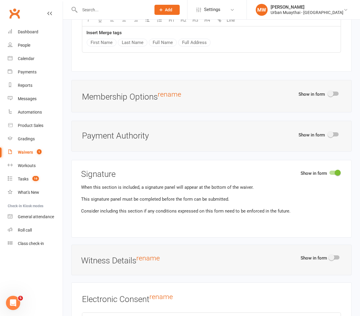
click at [337, 92] on div at bounding box center [334, 94] width 10 height 4
click at [329, 93] on input "checkbox" at bounding box center [329, 93] width 0 height 0
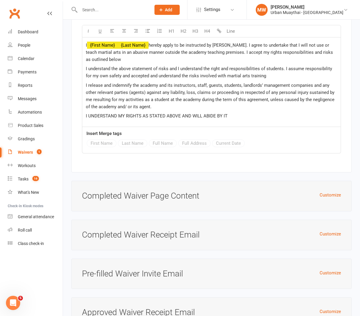
scroll to position [3573, 0]
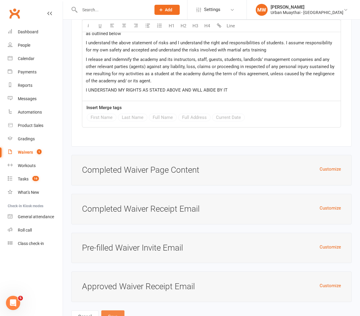
click at [117, 310] on button "Save" at bounding box center [112, 316] width 23 height 12
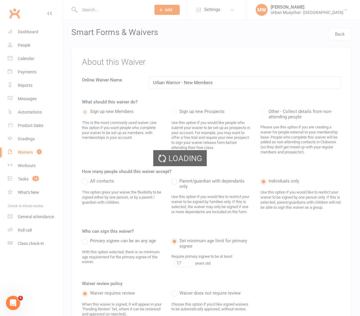
select select "50"
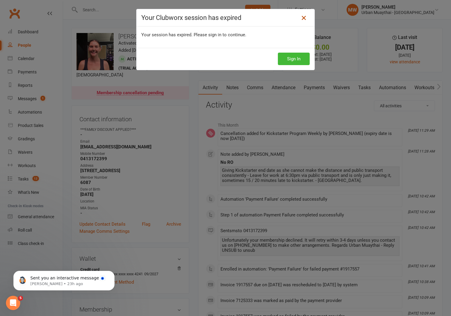
click at [304, 17] on icon at bounding box center [303, 17] width 7 height 7
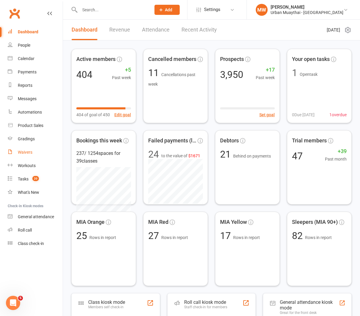
click at [29, 152] on div "Waivers" at bounding box center [25, 152] width 15 height 5
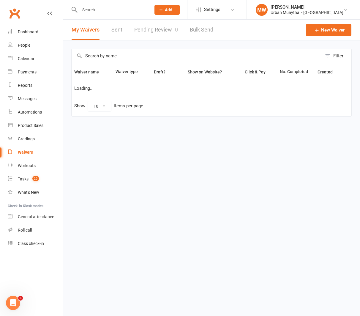
select select "50"
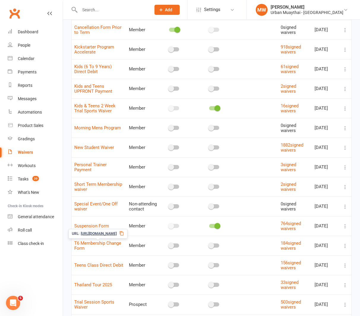
scroll to position [217, 0]
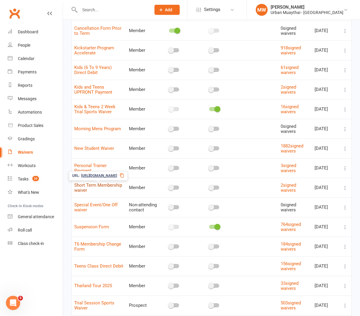
click at [79, 186] on link "Short Term Membership waiver" at bounding box center [98, 188] width 48 height 10
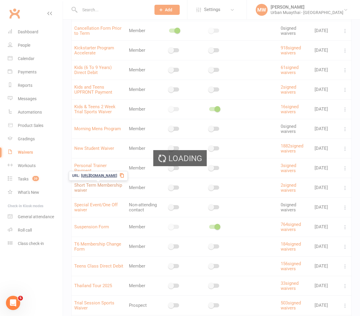
select select "applies_to_all_signees"
select select "checkbox"
select select "select"
select select "checkbox"
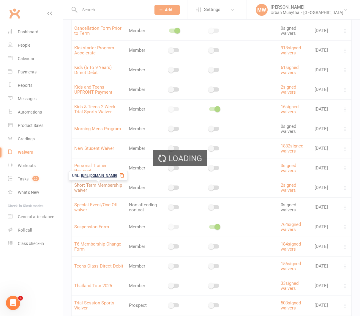
select select "checkbox"
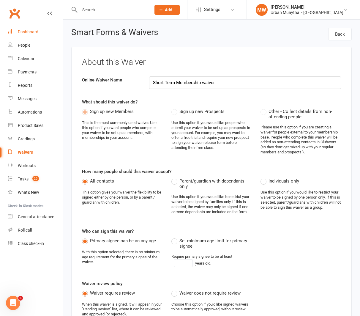
click at [28, 32] on div "Dashboard" at bounding box center [28, 31] width 21 height 5
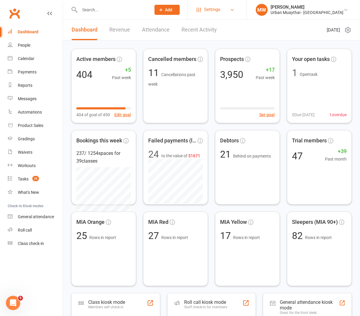
click at [221, 10] on span "Settings" at bounding box center [212, 9] width 16 height 13
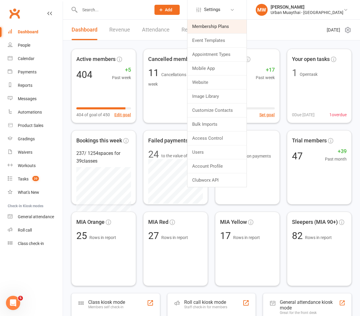
click at [234, 25] on link "Membership Plans" at bounding box center [217, 27] width 59 height 14
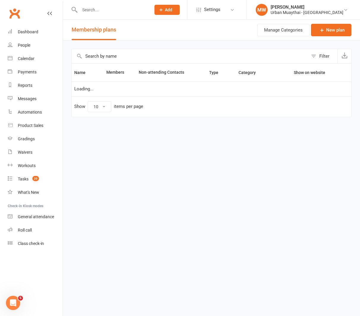
select select "100"
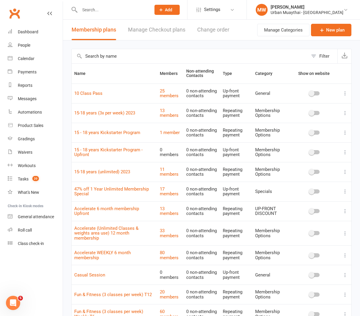
click at [49, 11] on icon at bounding box center [49, 13] width 5 height 5
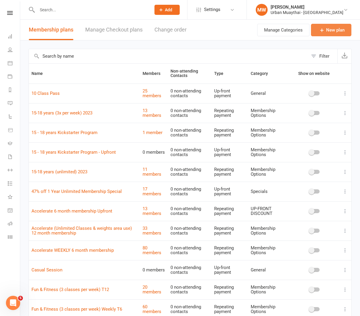
click at [325, 31] on icon at bounding box center [322, 30] width 6 height 6
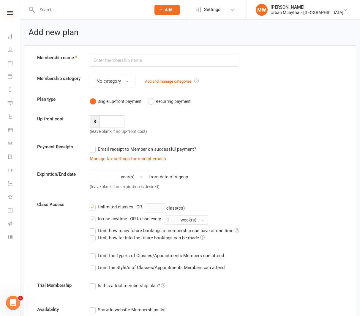
click at [10, 14] on icon at bounding box center [10, 13] width 6 height 4
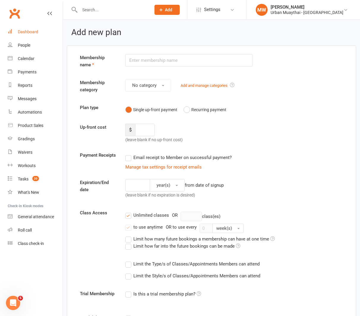
click at [21, 32] on div "Dashboard" at bounding box center [28, 31] width 21 height 5
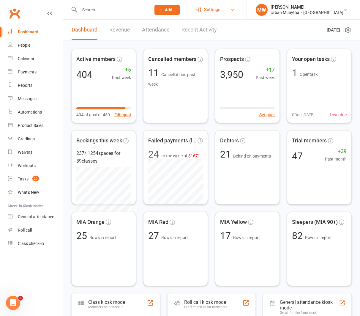
click at [221, 9] on span "Settings" at bounding box center [212, 9] width 16 height 13
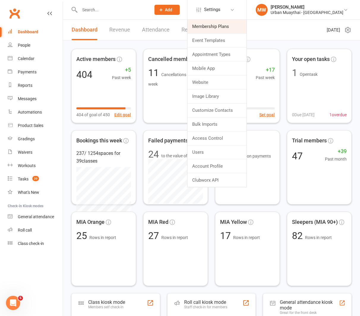
click at [241, 26] on link "Membership Plans" at bounding box center [217, 27] width 59 height 14
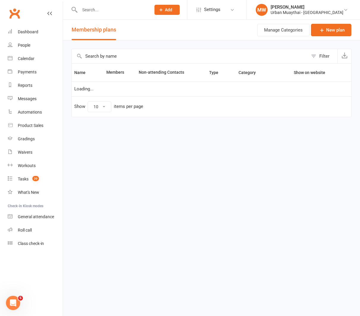
select select "100"
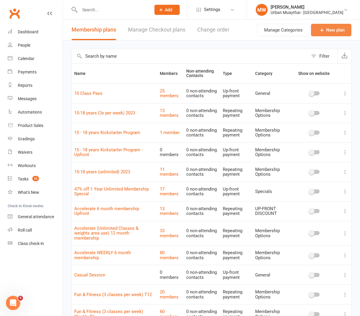
click at [322, 30] on icon at bounding box center [322, 30] width 6 height 6
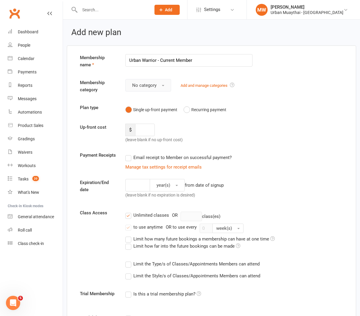
type input "Urban Warrior - Current Member"
click at [159, 86] on button "No category" at bounding box center [148, 85] width 46 height 12
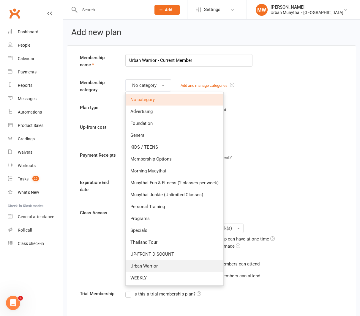
click at [142, 268] on span "Urban Warrior" at bounding box center [144, 265] width 27 height 5
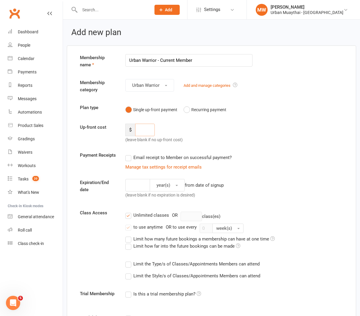
click at [142, 131] on input "number" at bounding box center [145, 130] width 20 height 12
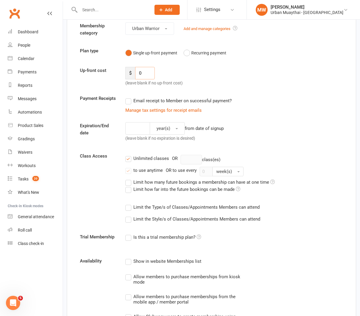
scroll to position [59, 0]
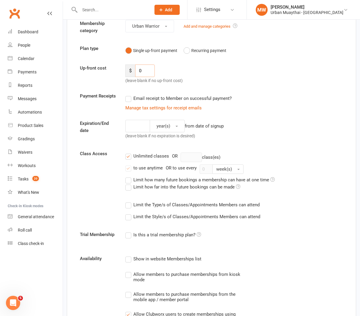
type input "0"
click at [144, 126] on input "number" at bounding box center [137, 126] width 25 height 12
type input "10"
click at [172, 126] on button "year(s)" at bounding box center [167, 126] width 35 height 12
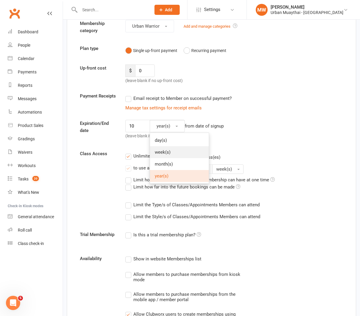
click at [169, 155] on span "week(s)" at bounding box center [163, 152] width 16 height 5
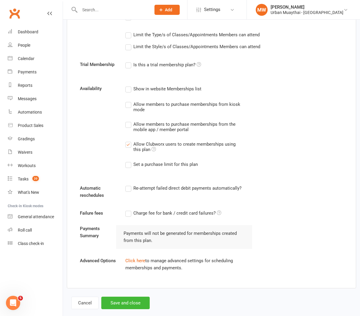
scroll to position [239, 0]
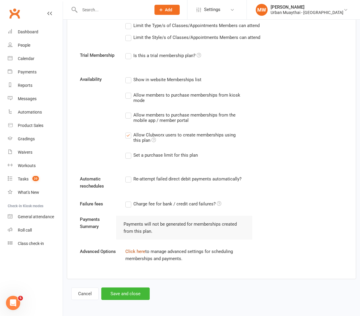
click at [131, 250] on link "Click here" at bounding box center [135, 251] width 20 height 5
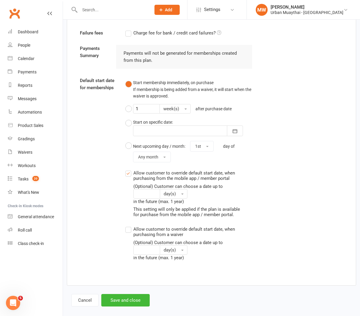
scroll to position [415, 0]
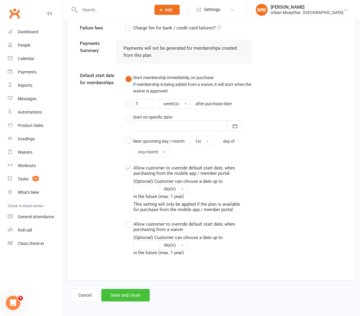
click at [120, 295] on button "Save and close" at bounding box center [125, 295] width 48 height 12
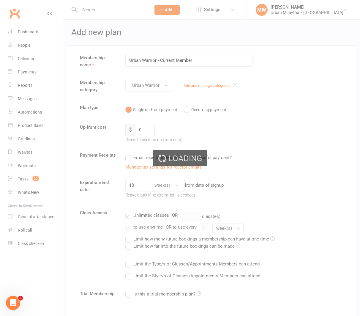
select select "100"
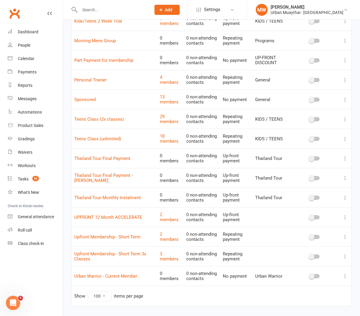
scroll to position [407, 0]
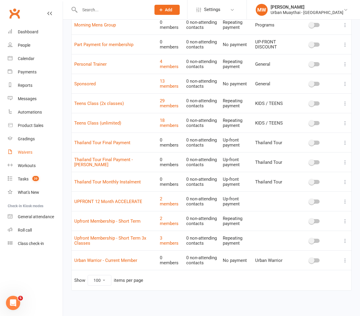
click at [26, 152] on div "Waivers" at bounding box center [25, 152] width 15 height 5
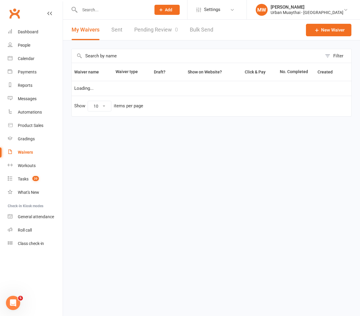
select select "50"
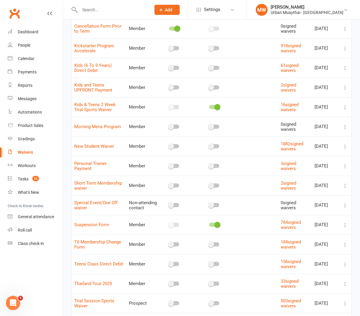
scroll to position [262, 0]
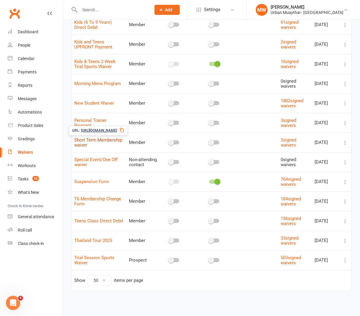
click at [82, 142] on link "Short Term Membership waiver" at bounding box center [98, 142] width 48 height 10
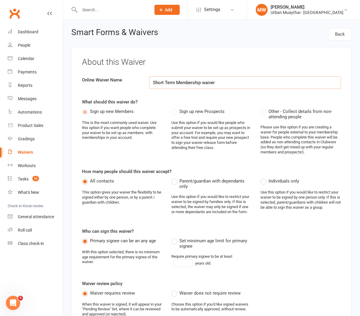
select select "applies_to_all_signees"
select select "checkbox"
select select "select"
select select "checkbox"
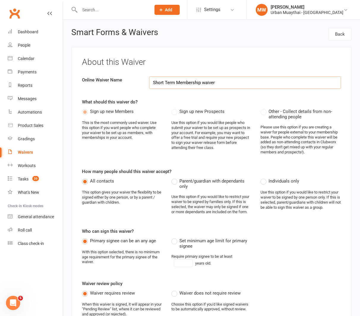
select select "checkbox"
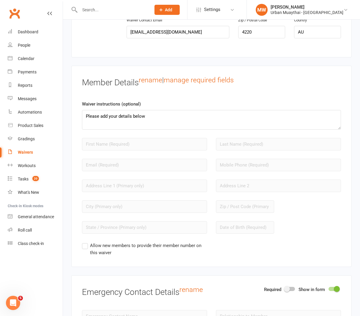
scroll to position [462, 0]
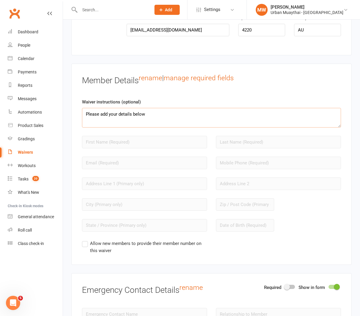
drag, startPoint x: 150, startPoint y: 113, endPoint x: 85, endPoint y: 112, distance: 64.2
click at [85, 112] on textarea "Please add your details below" at bounding box center [211, 118] width 259 height 20
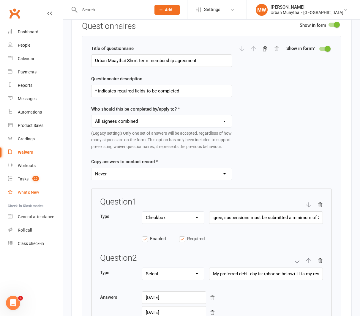
scroll to position [0, 0]
click at [28, 31] on div "Dashboard" at bounding box center [28, 31] width 21 height 5
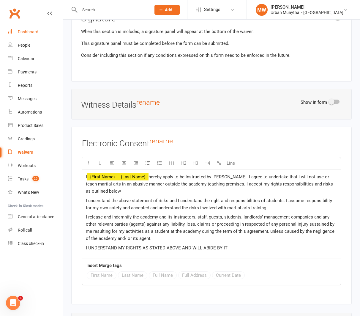
scroll to position [3847, 0]
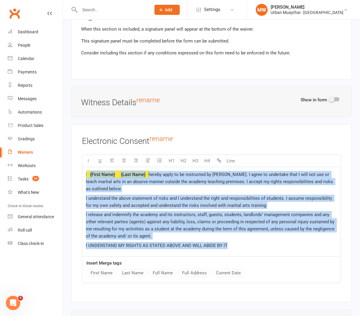
drag, startPoint x: 230, startPoint y: 226, endPoint x: 77, endPoint y: 157, distance: 168.1
click at [77, 157] on div "Electronic Consent rename U H1 H2 H3 H4 Line I ﻿ {First Name} ﻿ {Last Name} her…" at bounding box center [211, 213] width 281 height 178
copy div "I ﻿ {First Name} ﻿ {Last Name} hereby apply to be instructed by Urban Muaythai.…"
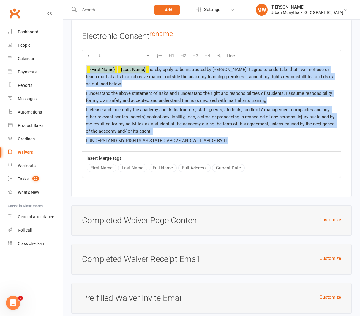
scroll to position [3954, 0]
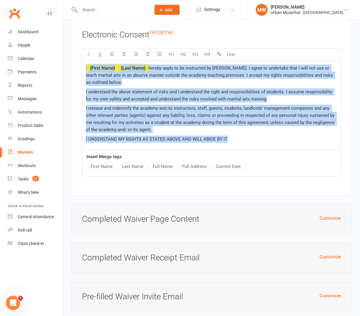
click at [24, 152] on div "Waivers" at bounding box center [25, 152] width 15 height 5
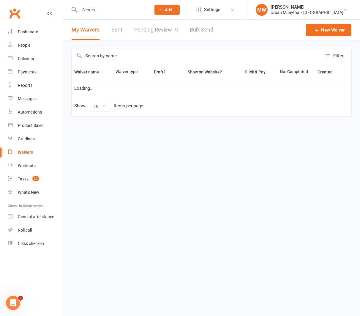
select select "50"
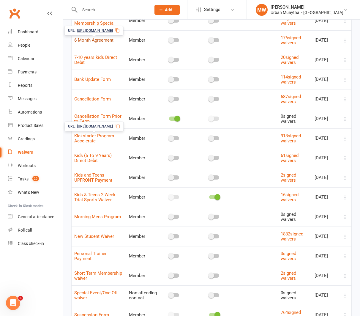
scroll to position [129, 0]
click at [87, 138] on span "Kickstarter Program Accelerate" at bounding box center [94, 138] width 40 height 16
click at [90, 137] on link "Kickstarter Program Accelerate" at bounding box center [94, 138] width 40 height 10
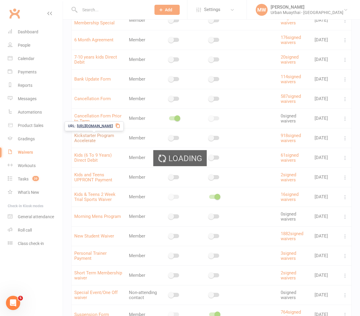
select select "applies_to_all_signees"
select select "select"
select select "checkbox"
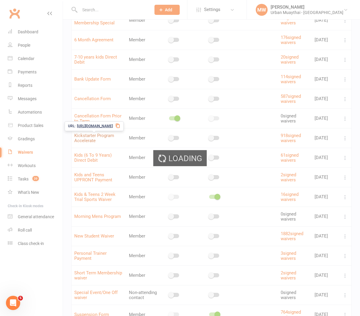
select select "select"
select select "checkbox"
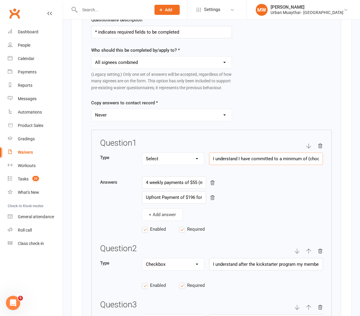
scroll to position [0, 19]
drag, startPoint x: 213, startPoint y: 163, endPoint x: 323, endPoint y: 161, distance: 110.0
click at [323, 161] on input "I understand I have committed to a minimum of (choose below)" at bounding box center [266, 159] width 114 height 12
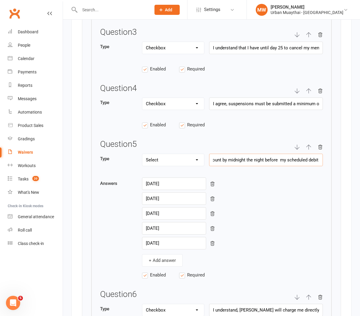
scroll to position [0, 237]
drag, startPoint x: 245, startPoint y: 164, endPoint x: 327, endPoint y: 164, distance: 81.2
click at [327, 164] on div "Question 1 Type Text Select Checkbox I understand I have committed to a minimum…" at bounding box center [211, 194] width 241 height 674
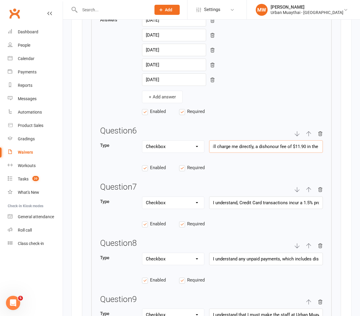
scroll to position [0, 188]
drag, startPoint x: 211, startPoint y: 150, endPoint x: 332, endPoint y: 151, distance: 120.7
drag, startPoint x: 213, startPoint y: 263, endPoint x: 330, endPoint y: 264, distance: 116.9
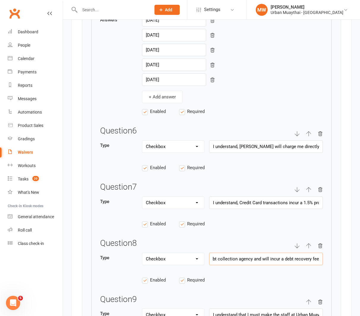
click at [330, 264] on div "Question 1 Type Text Select Checkbox I understand I have committed to a minimum…" at bounding box center [211, 30] width 241 height 674
drag, startPoint x: 211, startPoint y: 208, endPoint x: 327, endPoint y: 208, distance: 116.3
click at [327, 208] on div "Question 1 Type Text Select Checkbox I understand I have committed to a minimum…" at bounding box center [211, 30] width 241 height 674
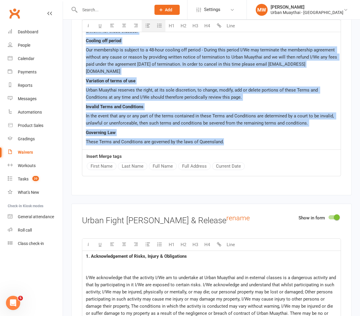
scroll to position [3156, 0]
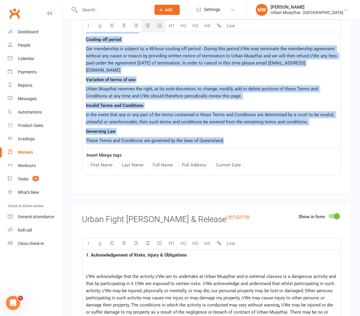
drag, startPoint x: 87, startPoint y: 145, endPoint x: 146, endPoint y: 156, distance: 60.2
copy div "Welcome to Urban Muaythai. To ensure that Urban Muaythai is able to provide a s…"
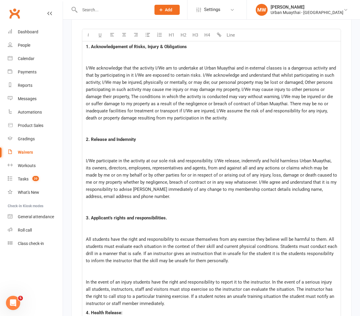
scroll to position [3354, 0]
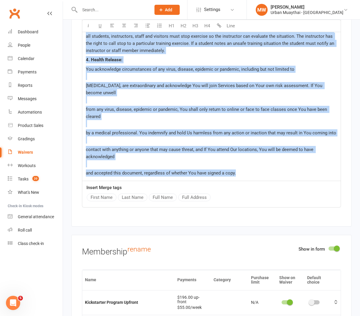
drag, startPoint x: 86, startPoint y: 55, endPoint x: 143, endPoint y: 313, distance: 264.7
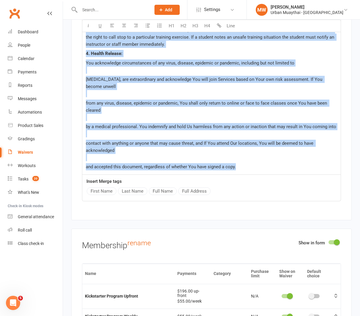
copy div "1. Acknowledgement of Risks, Injury & Obligations I/We acknowledge that the act…"
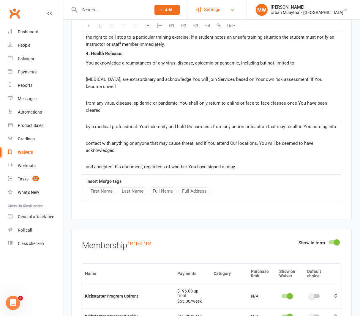
click at [221, 7] on span "Settings" at bounding box center [212, 9] width 16 height 13
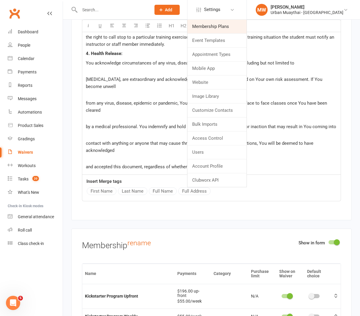
click at [239, 28] on link "Membership Plans" at bounding box center [217, 27] width 59 height 14
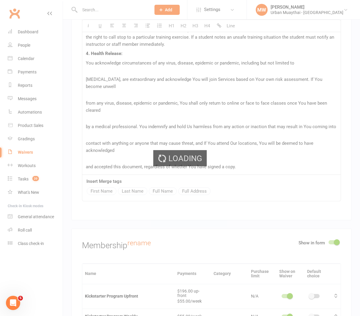
select select "100"
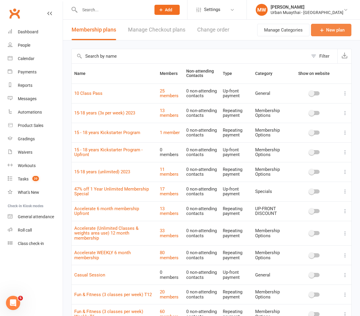
click at [329, 31] on link "New plan" at bounding box center [331, 30] width 40 height 12
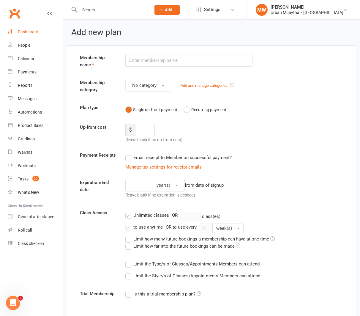
click at [26, 30] on div "Dashboard" at bounding box center [28, 31] width 21 height 5
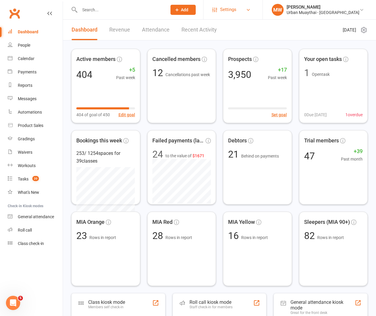
click at [237, 10] on span "Settings" at bounding box center [228, 9] width 16 height 13
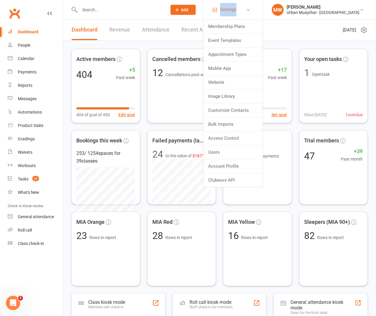
click at [237, 10] on span "Settings" at bounding box center [228, 9] width 16 height 13
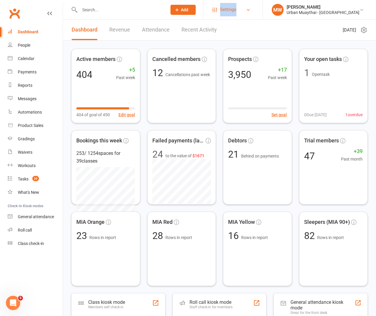
click at [237, 9] on span "Settings" at bounding box center [228, 9] width 16 height 13
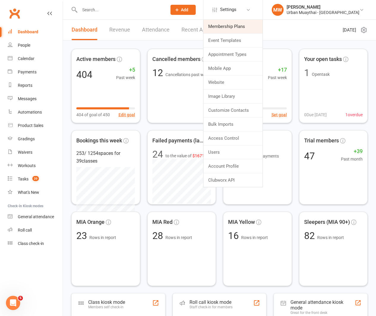
click at [253, 24] on link "Membership Plans" at bounding box center [233, 27] width 59 height 14
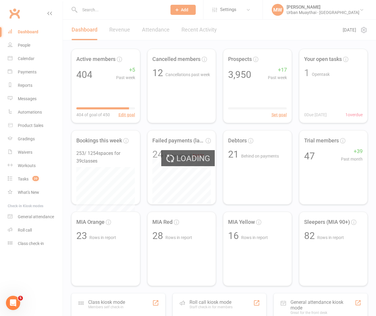
select select "100"
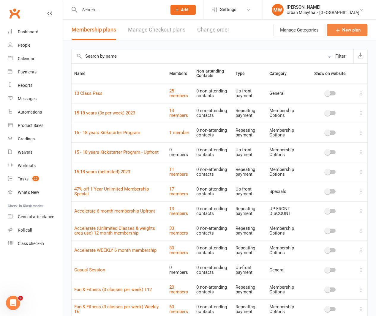
click at [341, 29] on icon at bounding box center [338, 30] width 6 height 6
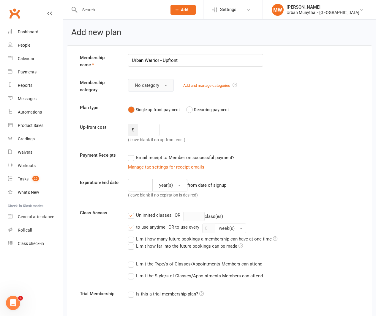
type input "Urban Warrior - Upfront"
click at [132, 86] on button "No category" at bounding box center [151, 85] width 46 height 12
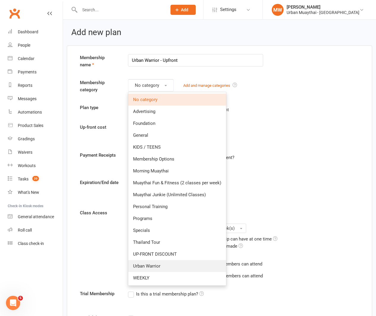
click at [148, 271] on link "Urban Warrior" at bounding box center [177, 266] width 98 height 12
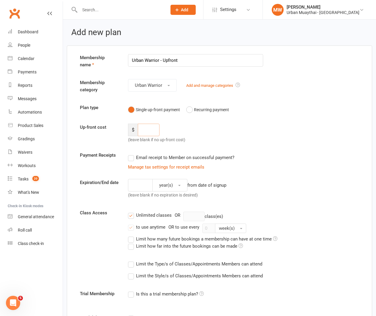
click at [155, 128] on input "number" at bounding box center [149, 130] width 22 height 12
type input "650"
click at [133, 159] on label "Email receipt to Member on successful payment?" at bounding box center [181, 157] width 106 height 7
click at [132, 154] on input "Email receipt to Member on successful payment?" at bounding box center [130, 154] width 4 height 0
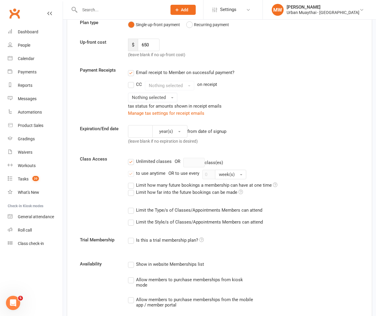
scroll to position [88, 0]
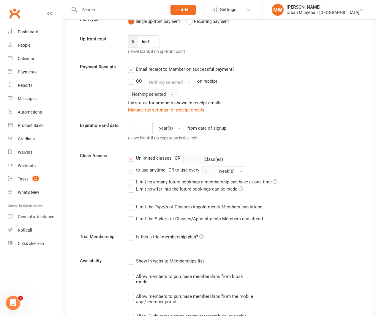
click at [160, 96] on span "Nothing selected" at bounding box center [149, 94] width 34 height 5
click at [160, 107] on link "Inc tax" at bounding box center [157, 107] width 59 height 12
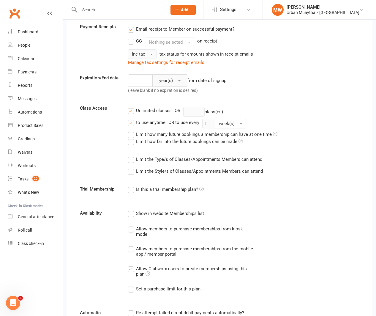
scroll to position [129, 0]
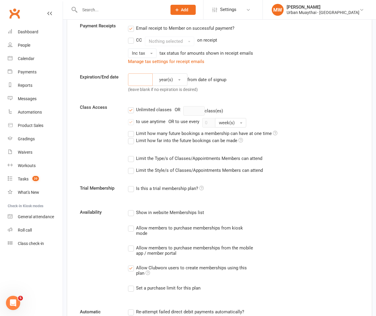
click at [146, 79] on input "number" at bounding box center [140, 79] width 25 height 12
type input "10"
click at [170, 77] on button "year(s)" at bounding box center [170, 79] width 35 height 12
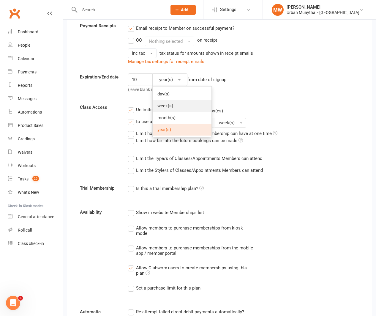
click at [180, 109] on link "week(s)" at bounding box center [182, 106] width 59 height 12
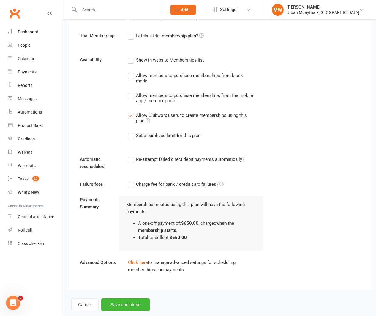
scroll to position [293, 0]
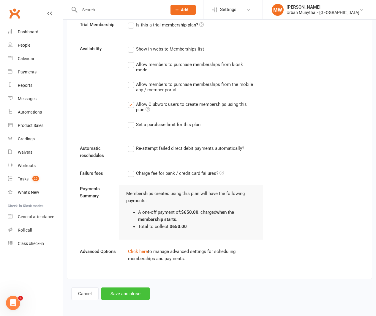
click at [125, 289] on button "Save and close" at bounding box center [125, 294] width 48 height 12
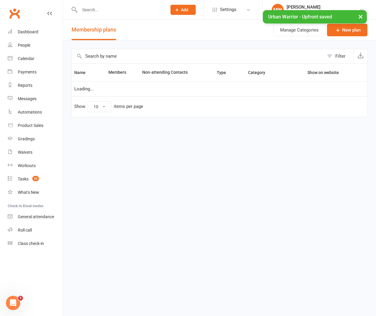
select select "100"
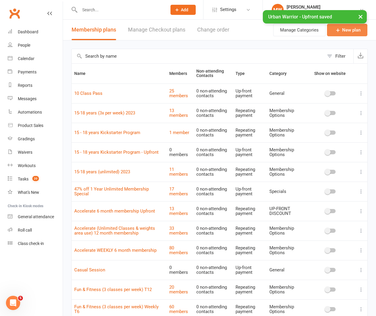
click at [355, 30] on link "New plan" at bounding box center [347, 30] width 40 height 12
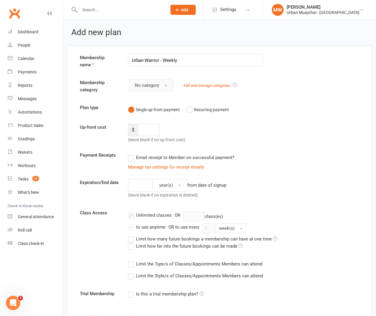
type input "Urban Warrior - Weekly"
click at [159, 87] on button "No category" at bounding box center [151, 85] width 46 height 12
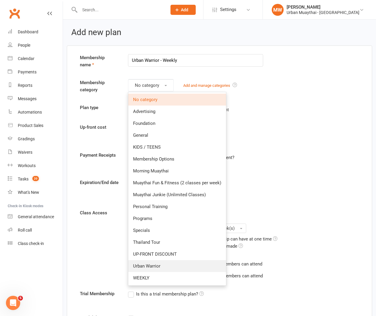
click at [139, 270] on link "Urban Warrior" at bounding box center [177, 266] width 98 height 12
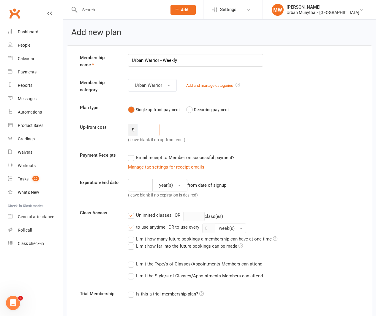
click at [146, 131] on input "number" at bounding box center [149, 130] width 22 height 12
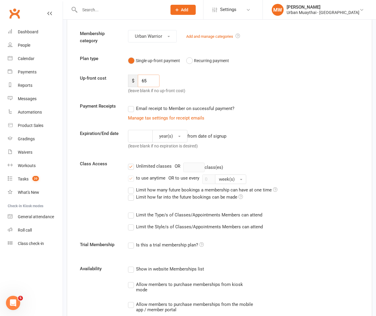
scroll to position [57, 0]
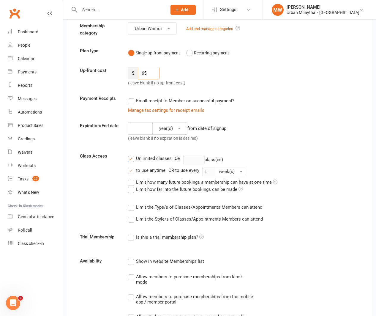
type input "65"
click at [135, 130] on input "number" at bounding box center [140, 128] width 25 height 12
type input "10"
click at [178, 130] on button "year(s)" at bounding box center [170, 128] width 35 height 12
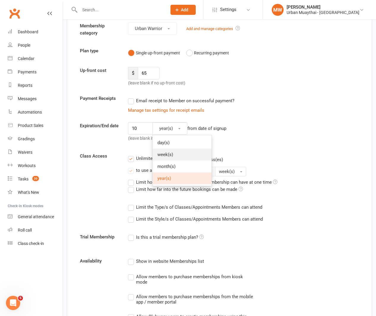
click at [178, 151] on link "week(s)" at bounding box center [182, 155] width 59 height 12
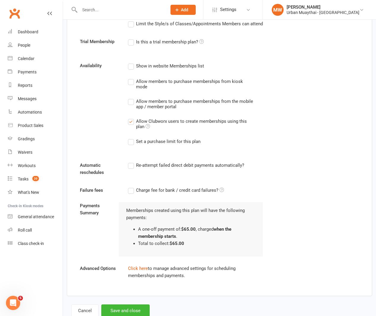
scroll to position [269, 0]
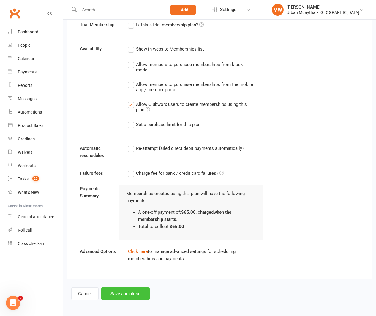
click at [114, 292] on button "Save and close" at bounding box center [125, 294] width 48 height 12
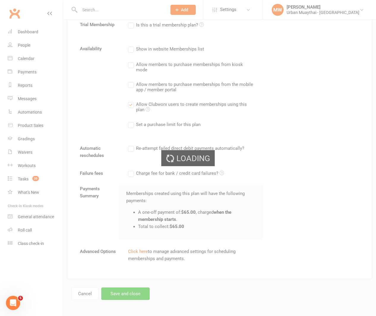
select select "100"
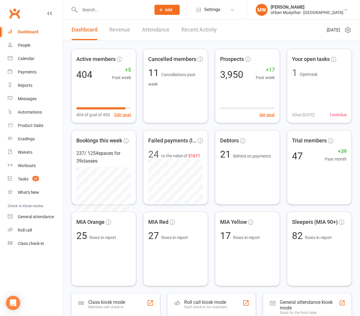
click at [120, 10] on input "text" at bounding box center [112, 10] width 69 height 8
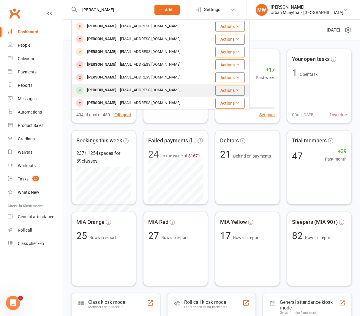
type input "[PERSON_NAME]"
click at [106, 92] on div "[PERSON_NAME]" at bounding box center [101, 90] width 33 height 9
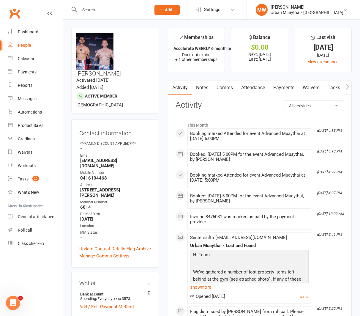
click at [316, 88] on link "Waivers" at bounding box center [311, 88] width 25 height 14
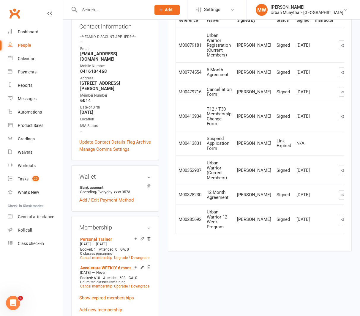
scroll to position [107, 0]
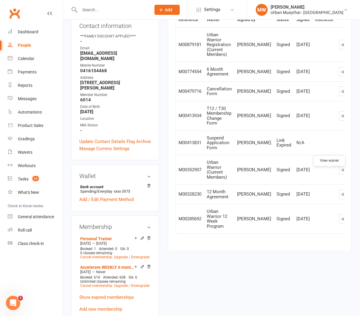
click at [342, 172] on icon at bounding box center [344, 170] width 4 height 4
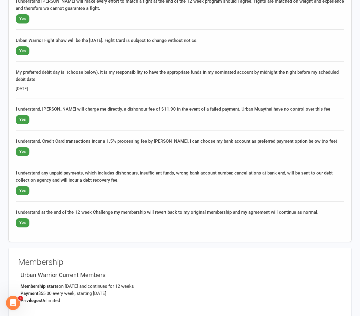
scroll to position [487, 0]
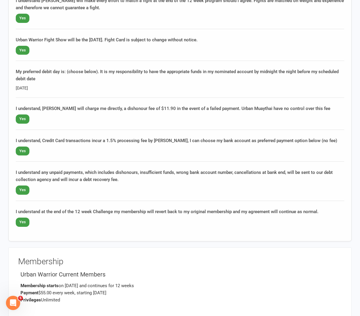
click at [298, 208] on div "I understand at the end of the 12 week Challenge my membership will revert back…" at bounding box center [180, 211] width 329 height 7
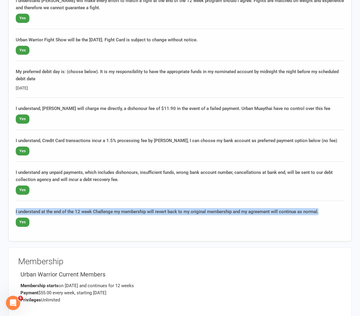
drag, startPoint x: 319, startPoint y: 203, endPoint x: 15, endPoint y: 201, distance: 303.9
click at [15, 202] on div "Urban warrior - 12 Week Program * indicates required fields to be completed I u…" at bounding box center [180, 85] width 344 height 311
copy div "I understand at the end of the 12 week Challenge my membership will revert back…"
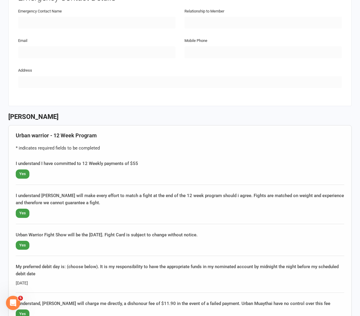
scroll to position [273, 0]
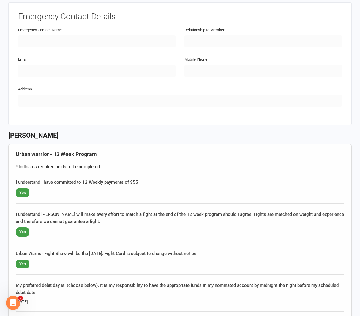
click at [131, 179] on div "I understand I have committed to 12 Weekly payments of $55 Yes" at bounding box center [180, 191] width 329 height 25
drag, startPoint x: 138, startPoint y: 173, endPoint x: 14, endPoint y: 173, distance: 124.0
click at [14, 173] on div "Urban warrior - 12 Week Program * indicates required fields to be completed I u…" at bounding box center [180, 299] width 344 height 311
copy div "I understand I have committed to 12 Weekly payments of $55"
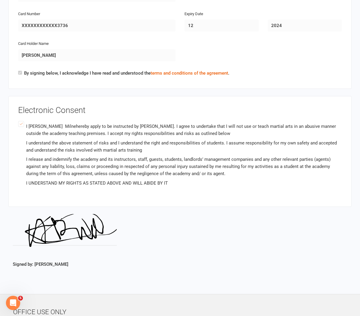
scroll to position [864, 0]
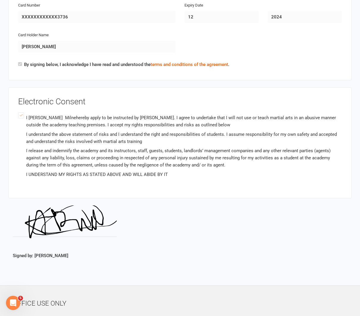
click at [29, 114] on p "I [PERSON_NAME] hereby apply to be instructed by [PERSON_NAME]. I agree to unde…" at bounding box center [184, 121] width 316 height 14
drag, startPoint x: 28, startPoint y: 107, endPoint x: 29, endPoint y: 110, distance: 3.2
click at [29, 111] on label "I [PERSON_NAME] hereby apply to be instructed by [PERSON_NAME]. I agree to unde…" at bounding box center [180, 145] width 324 height 69
click at [73, 147] on p "I release and indemnify the academy and its instructors, staff, guests, student…" at bounding box center [184, 157] width 316 height 21
